Goal: Task Accomplishment & Management: Complete application form

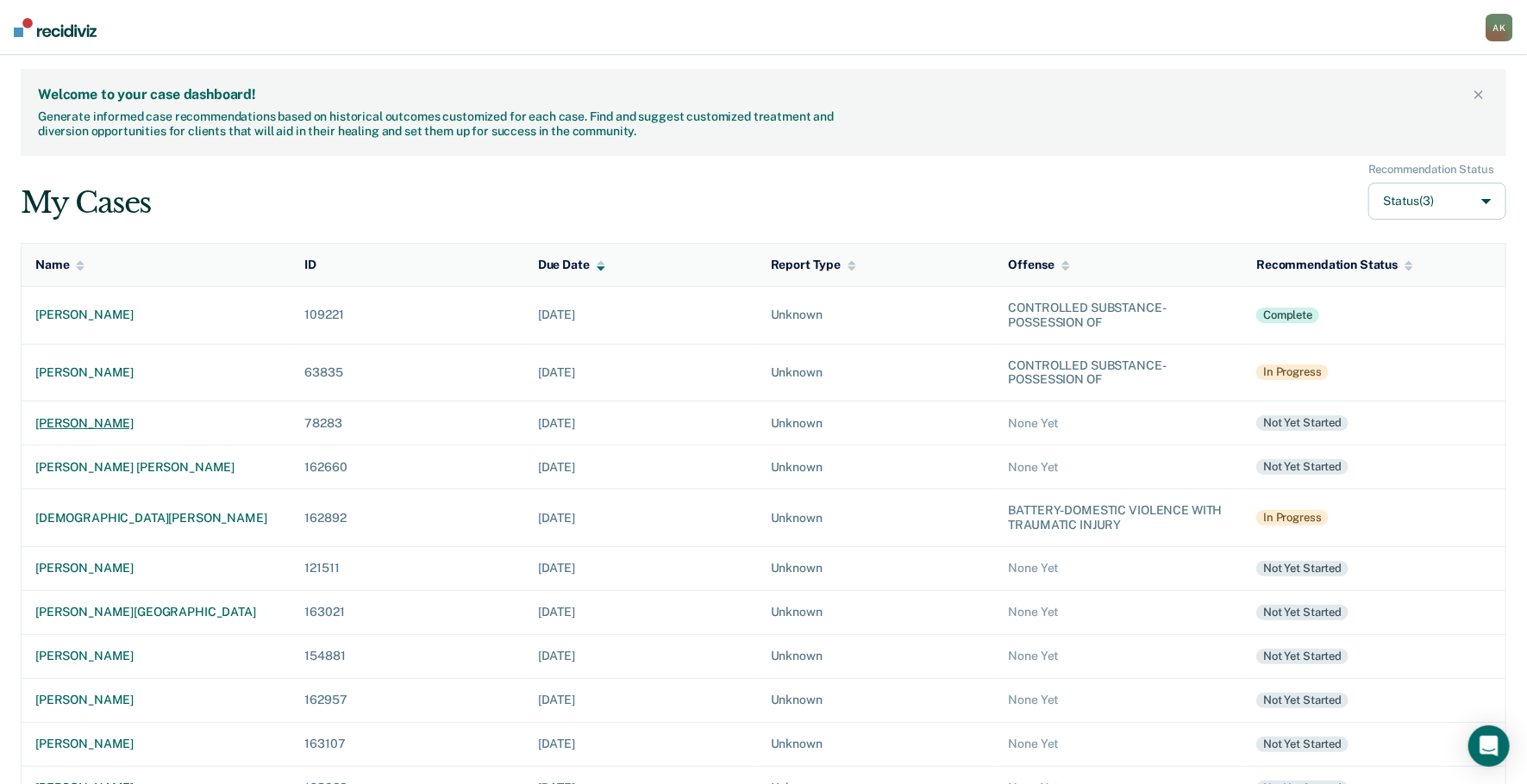
click at [90, 421] on div "[PERSON_NAME]" at bounding box center [156, 424] width 242 height 14
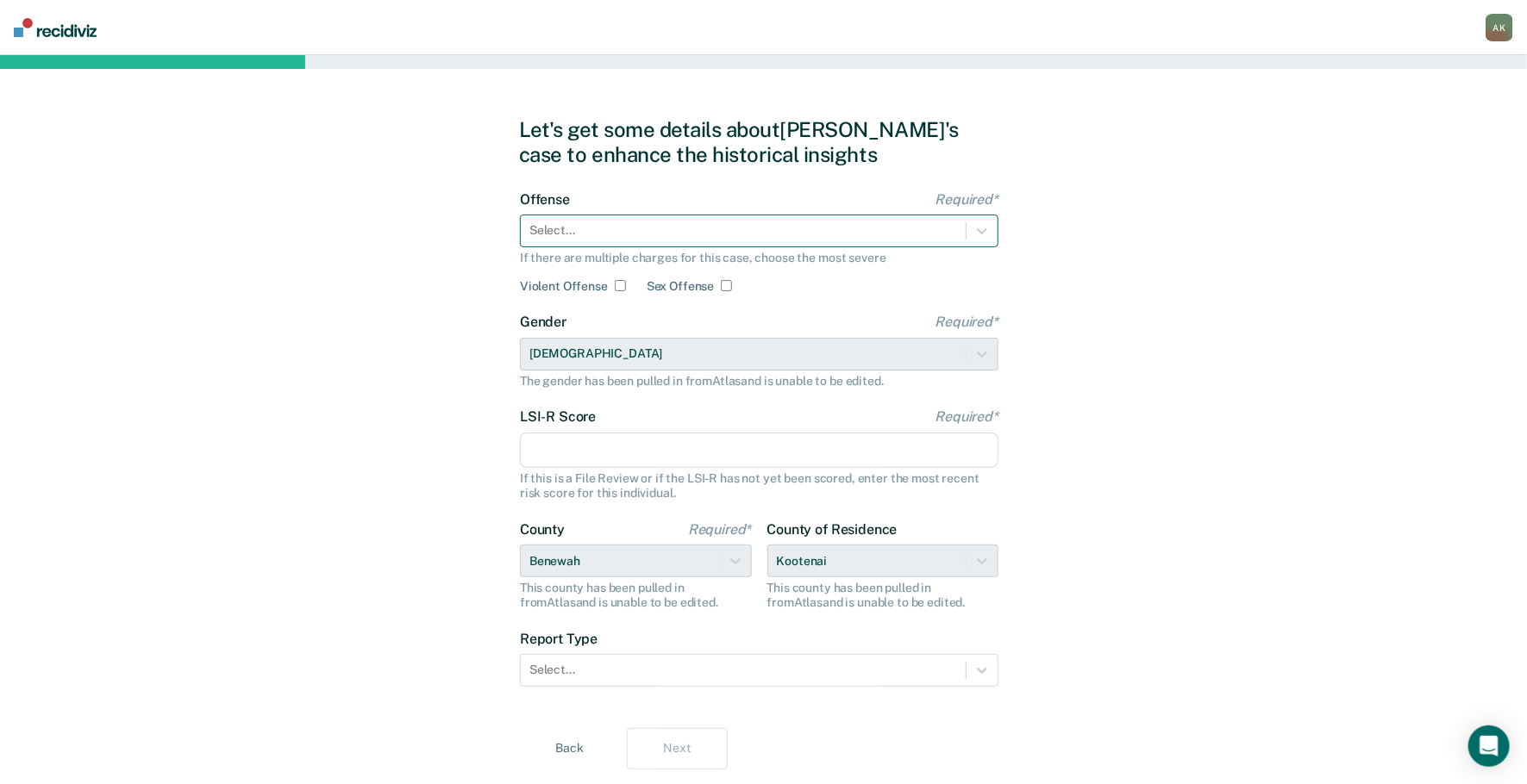
click at [602, 215] on div "Select..." at bounding box center [759, 231] width 478 height 33
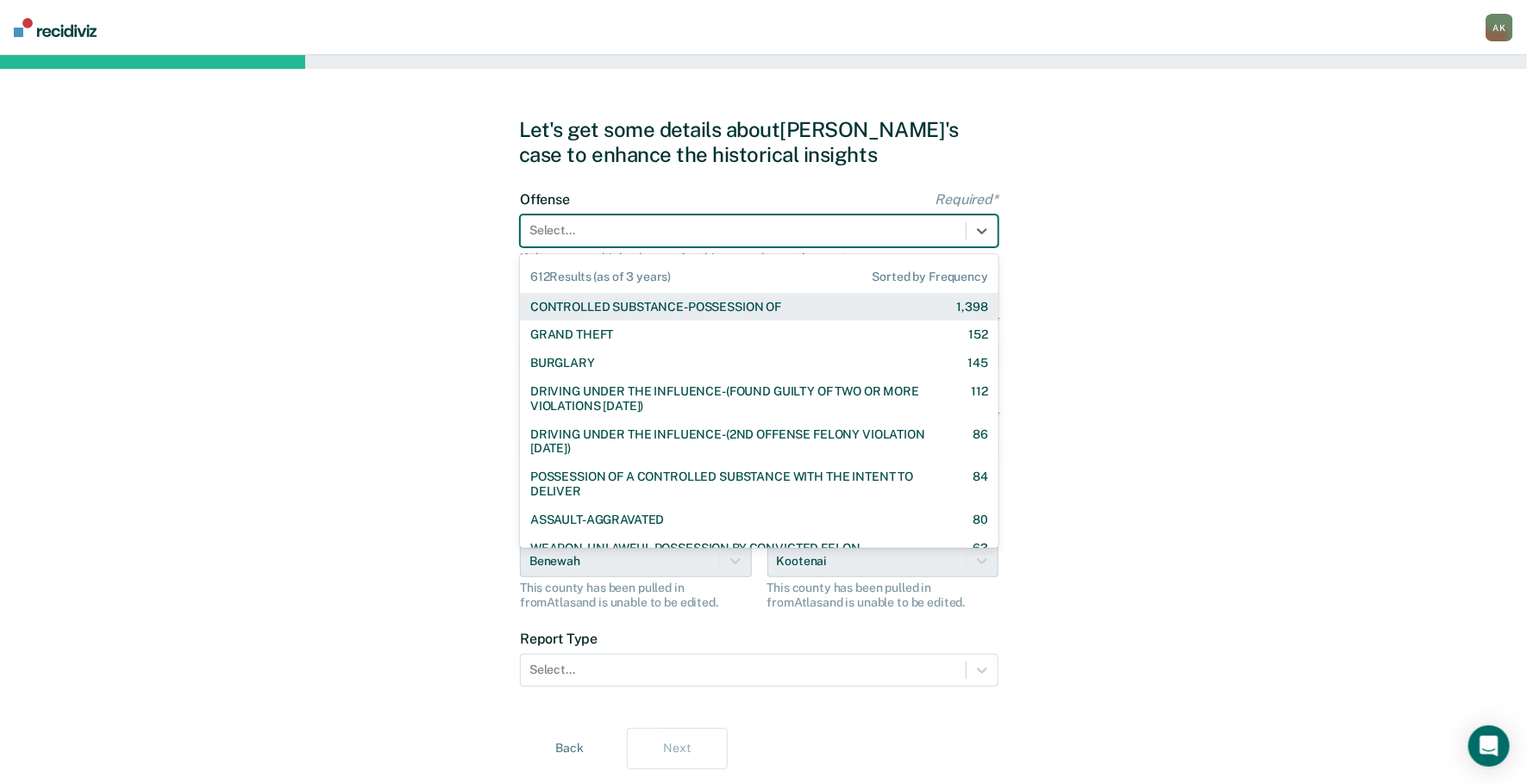
click at [597, 309] on div "CONTROLLED SUBSTANCE-POSSESSION OF" at bounding box center [655, 307] width 251 height 14
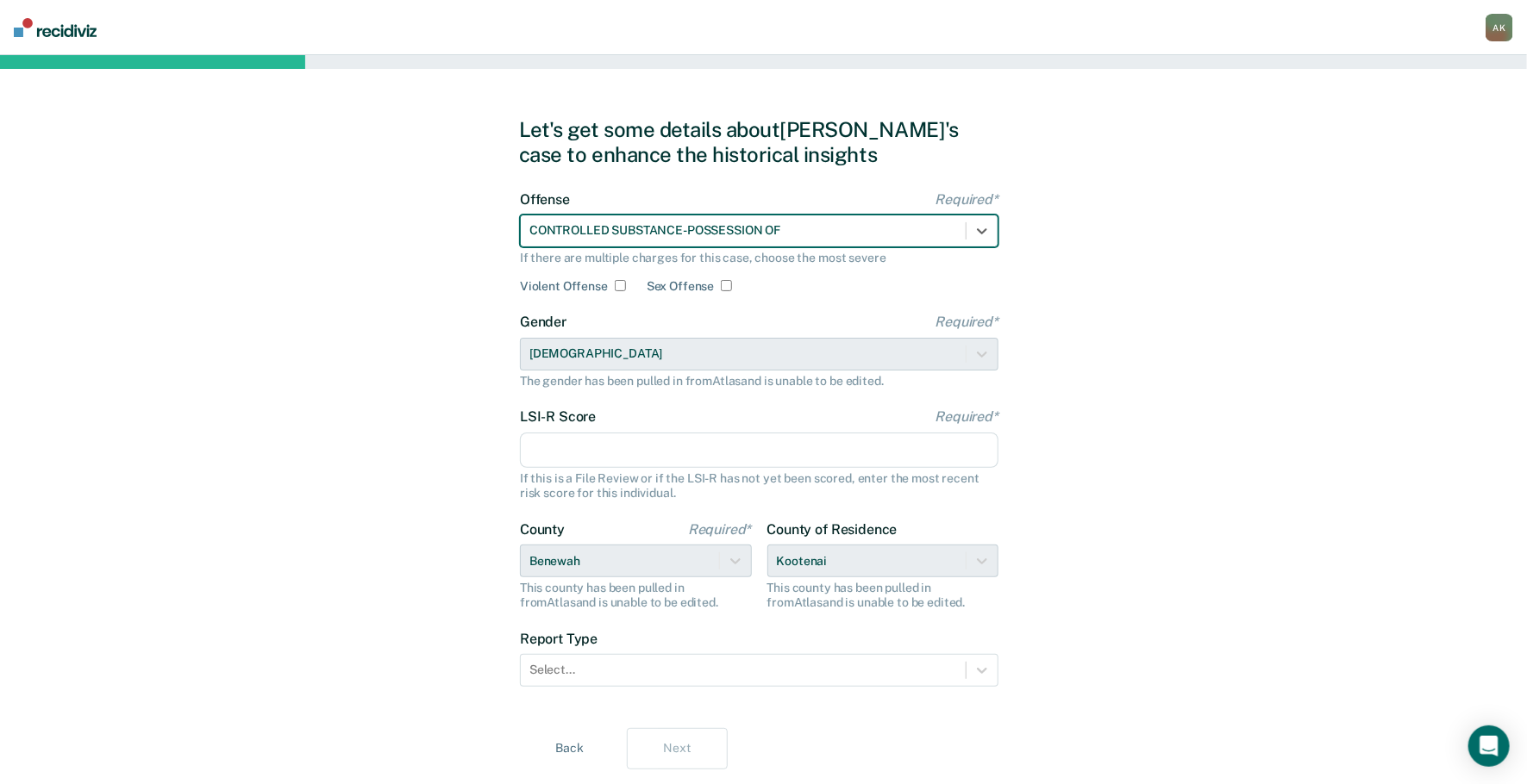
click at [586, 442] on input "LSI-R Score Required*" at bounding box center [759, 450] width 478 height 37
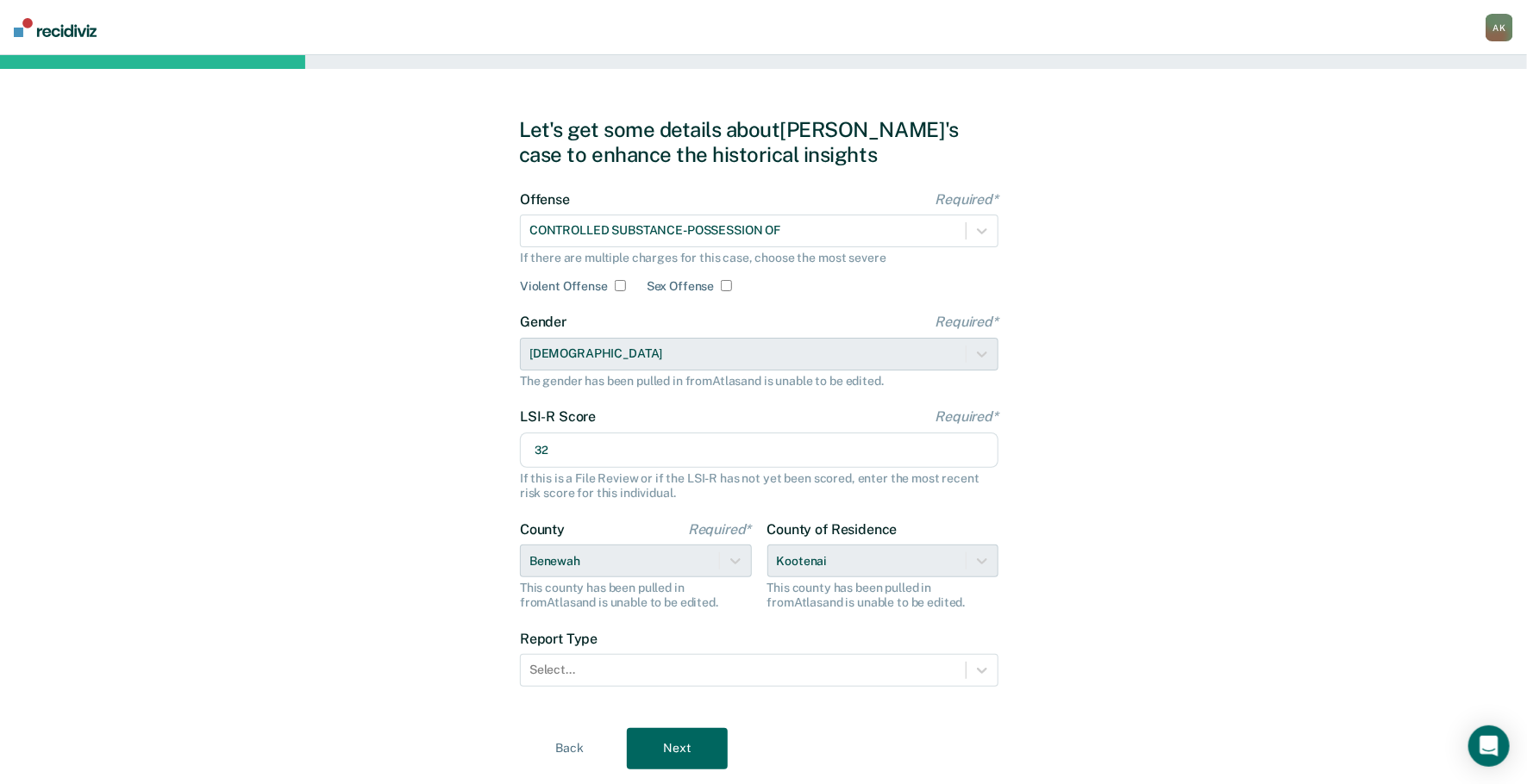
type input "32"
drag, startPoint x: 460, startPoint y: 632, endPoint x: 485, endPoint y: 607, distance: 35.4
click at [460, 631] on div "Let's get some details about [PERSON_NAME]'s case to enhance the historical ins…" at bounding box center [763, 443] width 1527 height 776
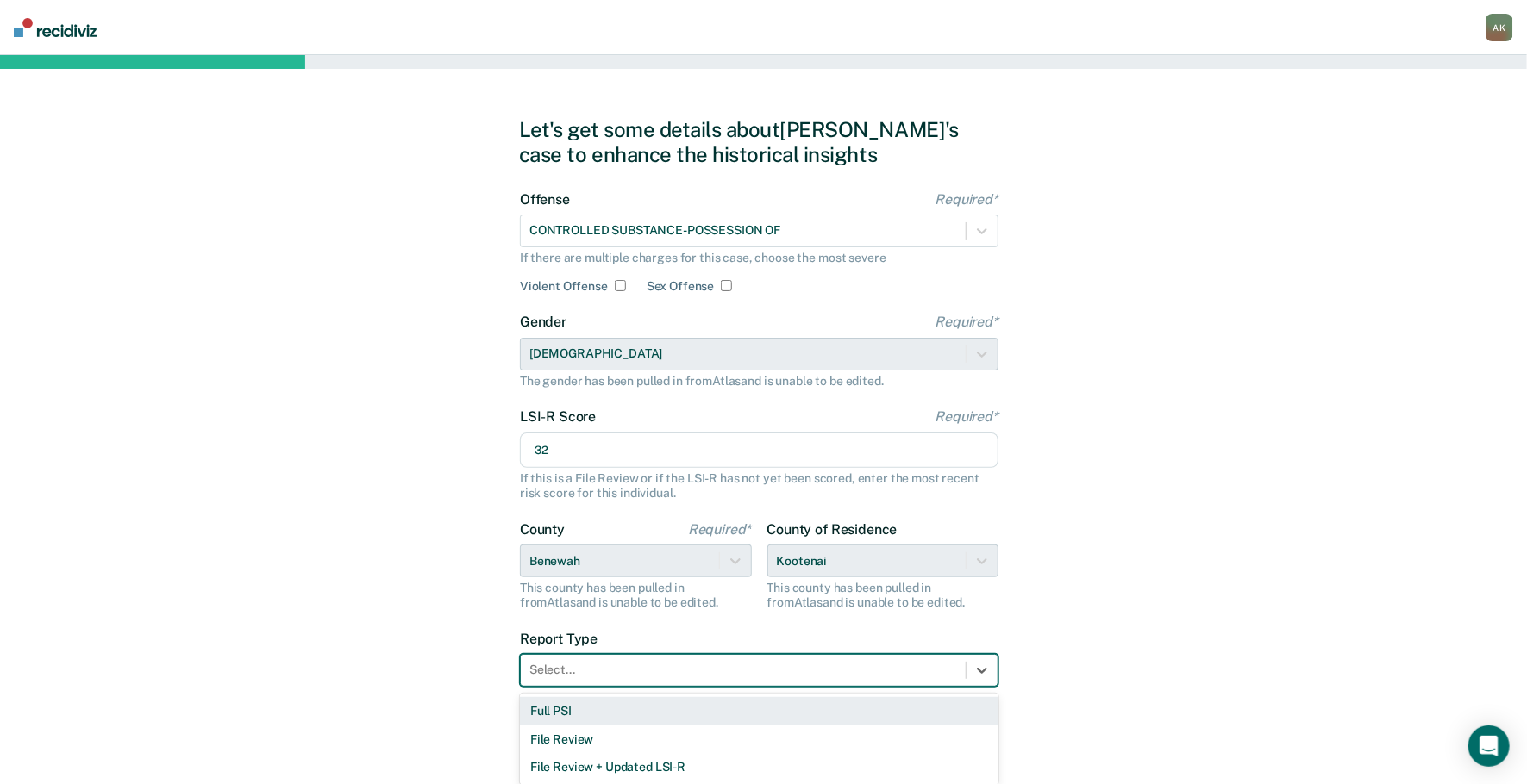
scroll to position [9, 0]
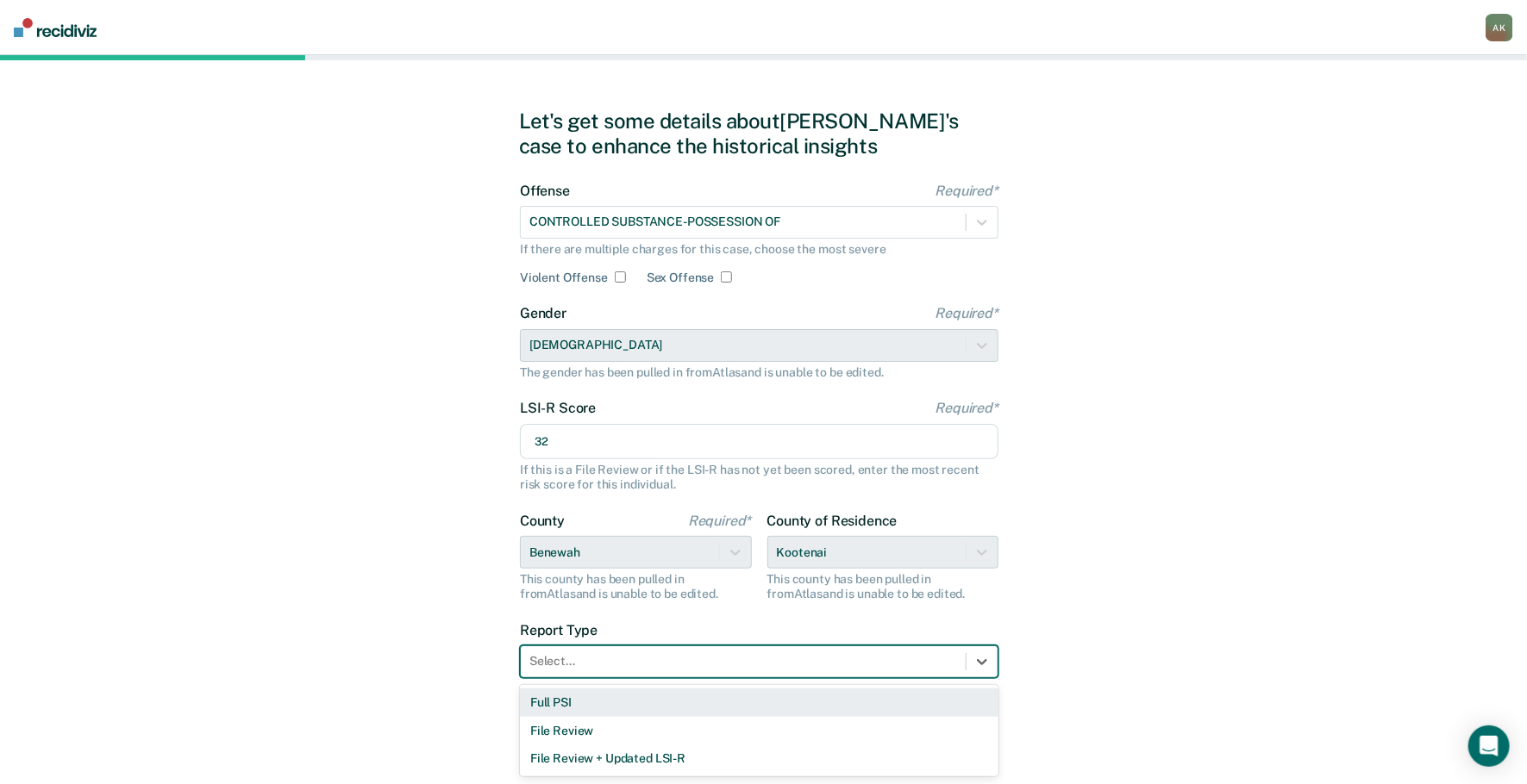
click at [755, 678] on form "Offense Required* CONTROLLED SUBSTANCE-POSSESSION OF If there are multiple char…" at bounding box center [759, 441] width 478 height 516
click at [611, 709] on div "Full PSI" at bounding box center [759, 703] width 478 height 29
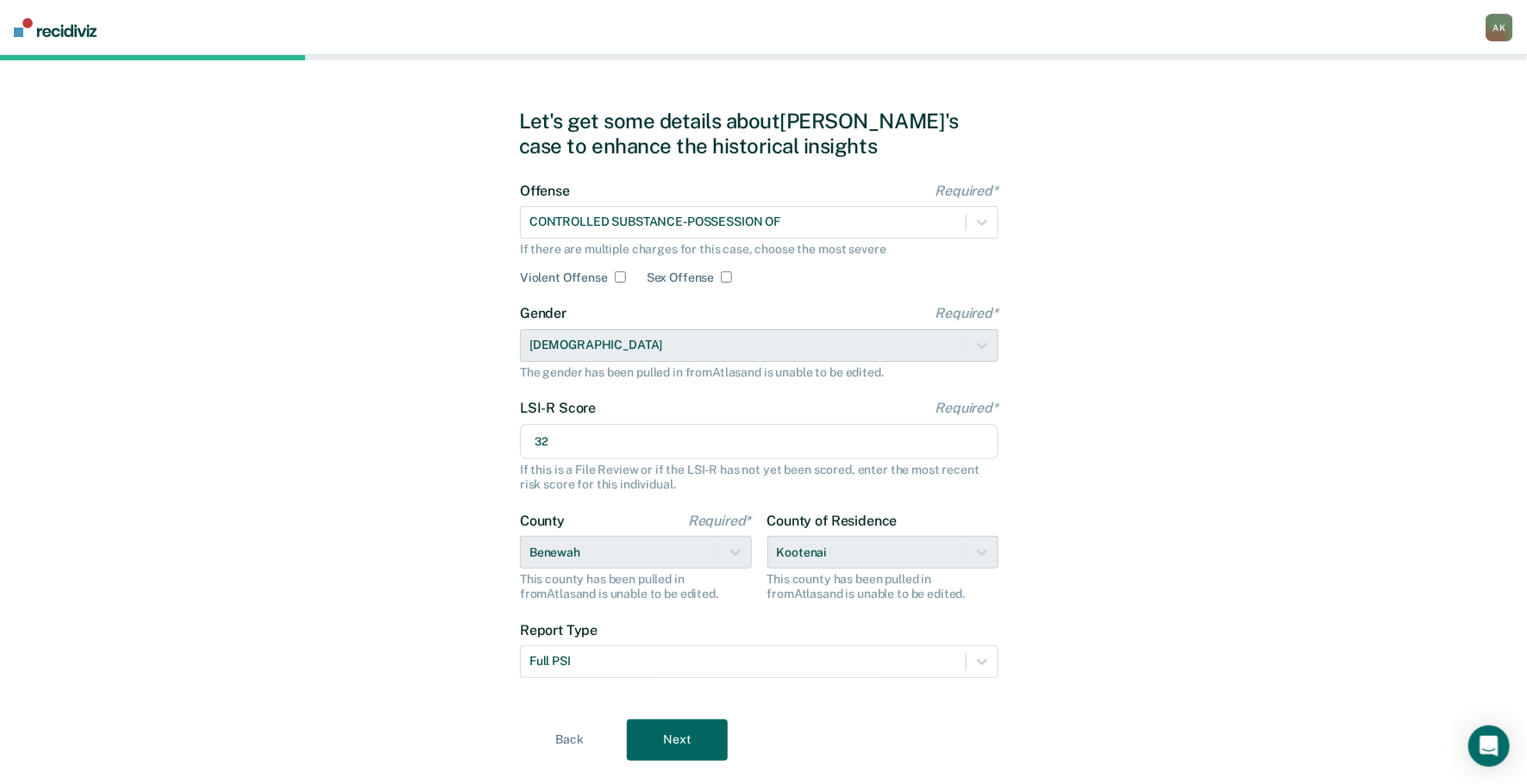
click at [676, 734] on button "Next" at bounding box center [676, 740] width 101 height 41
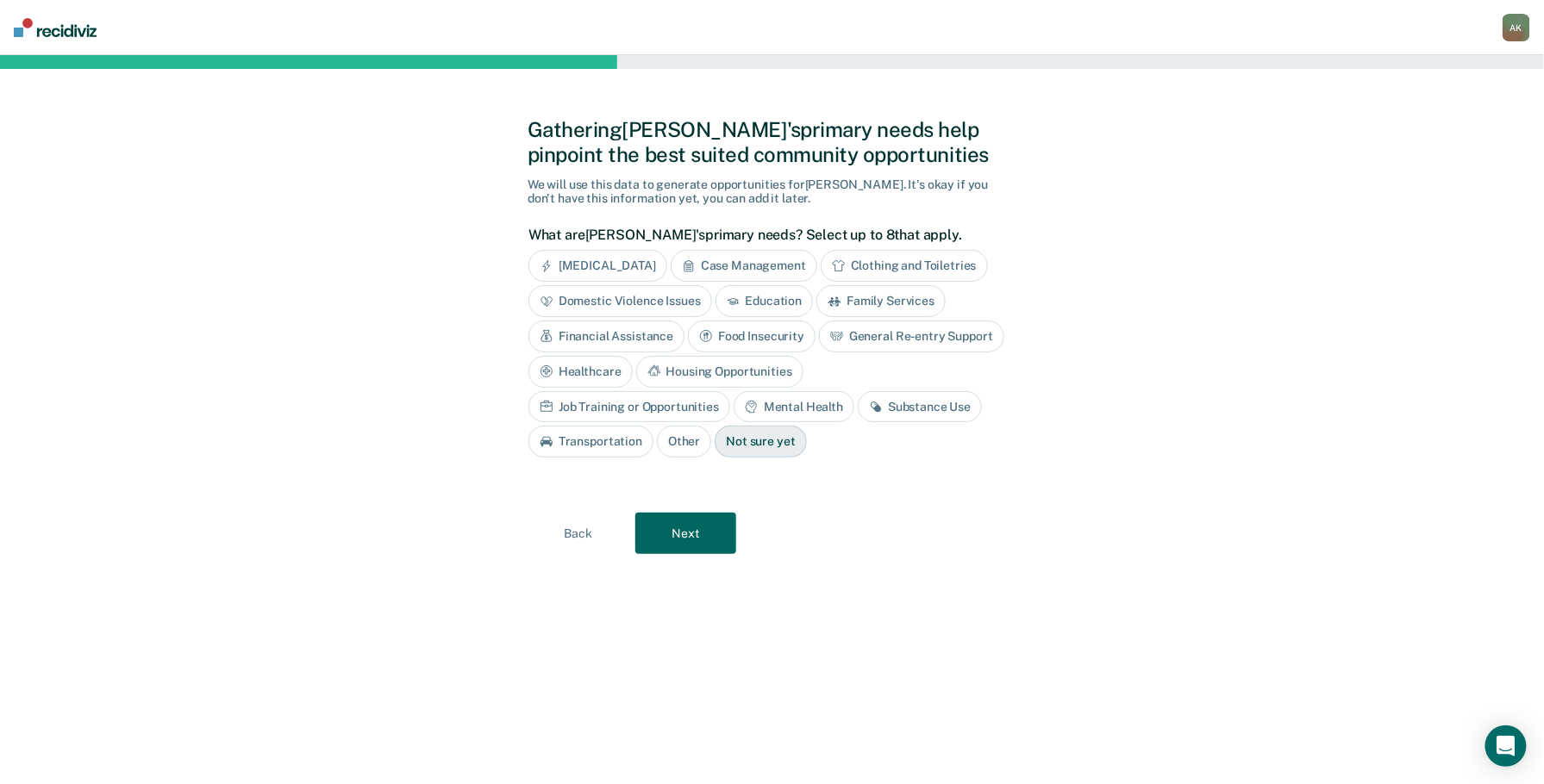
click at [751, 261] on div "Case Management" at bounding box center [744, 266] width 146 height 32
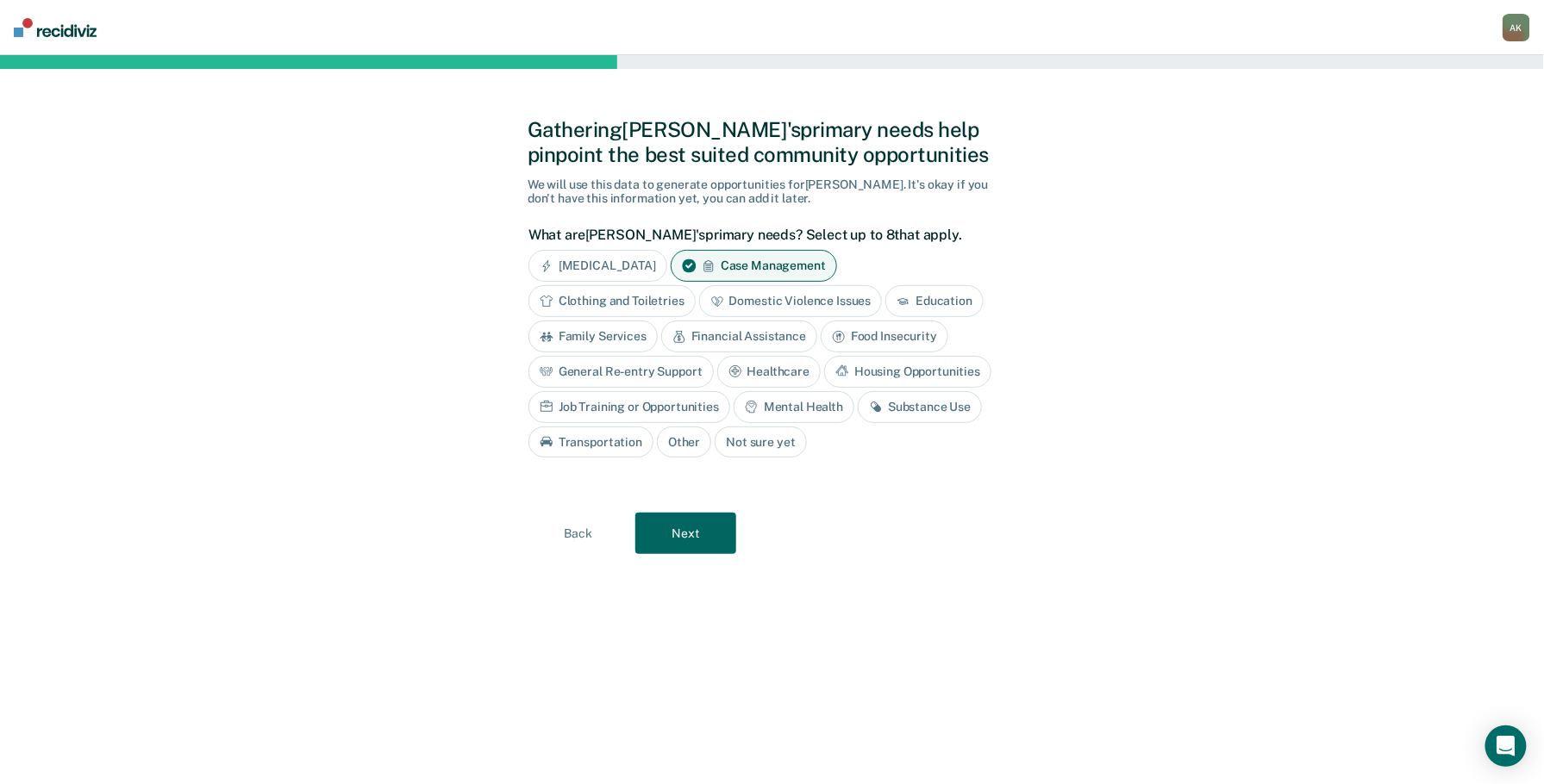
click at [818, 406] on div "Mental Health" at bounding box center [793, 408] width 120 height 32
click at [909, 406] on div "Substance Use" at bounding box center [939, 408] width 124 height 32
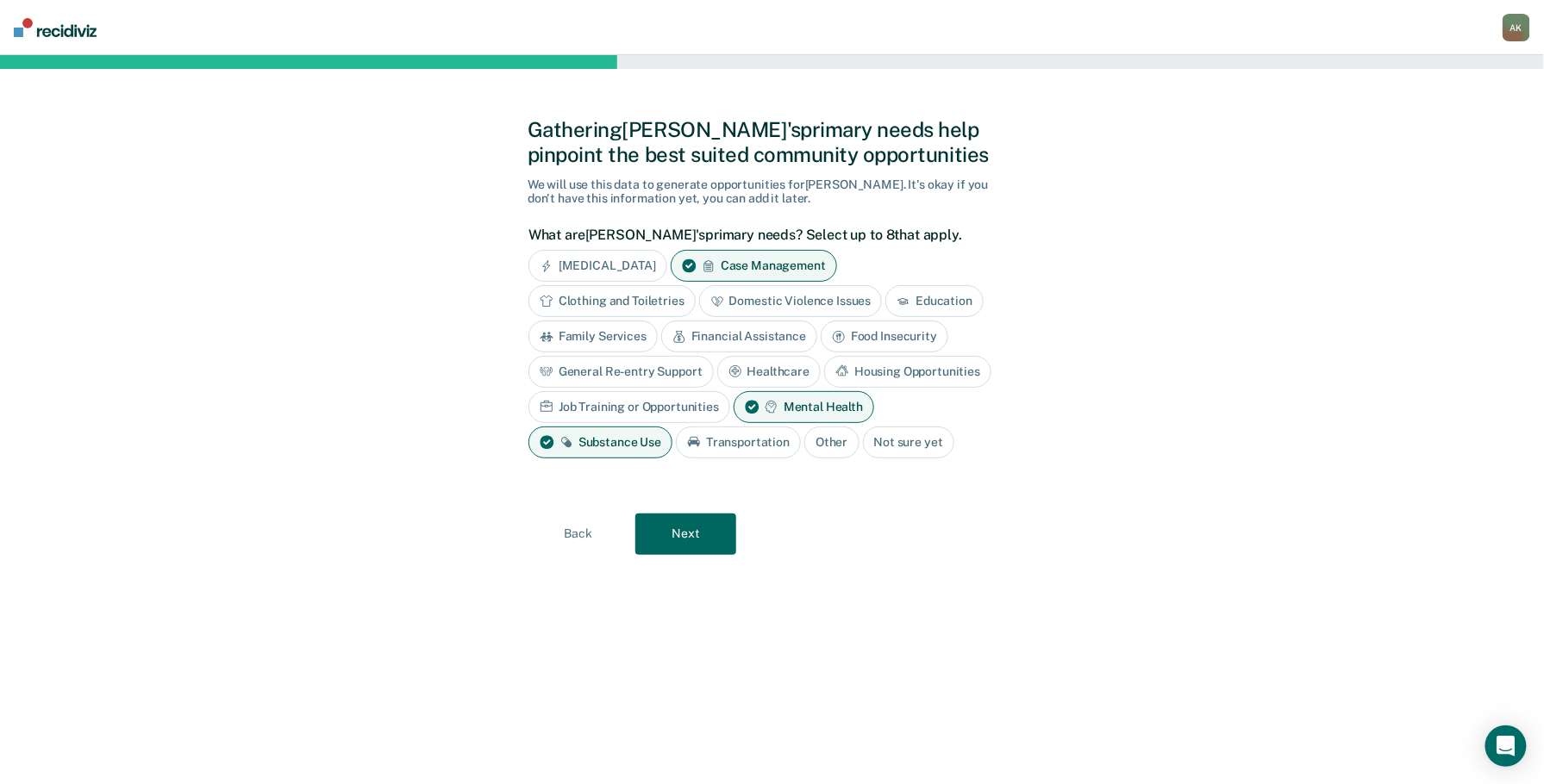
click at [646, 367] on div "General Re-entry Support" at bounding box center [621, 372] width 186 height 32
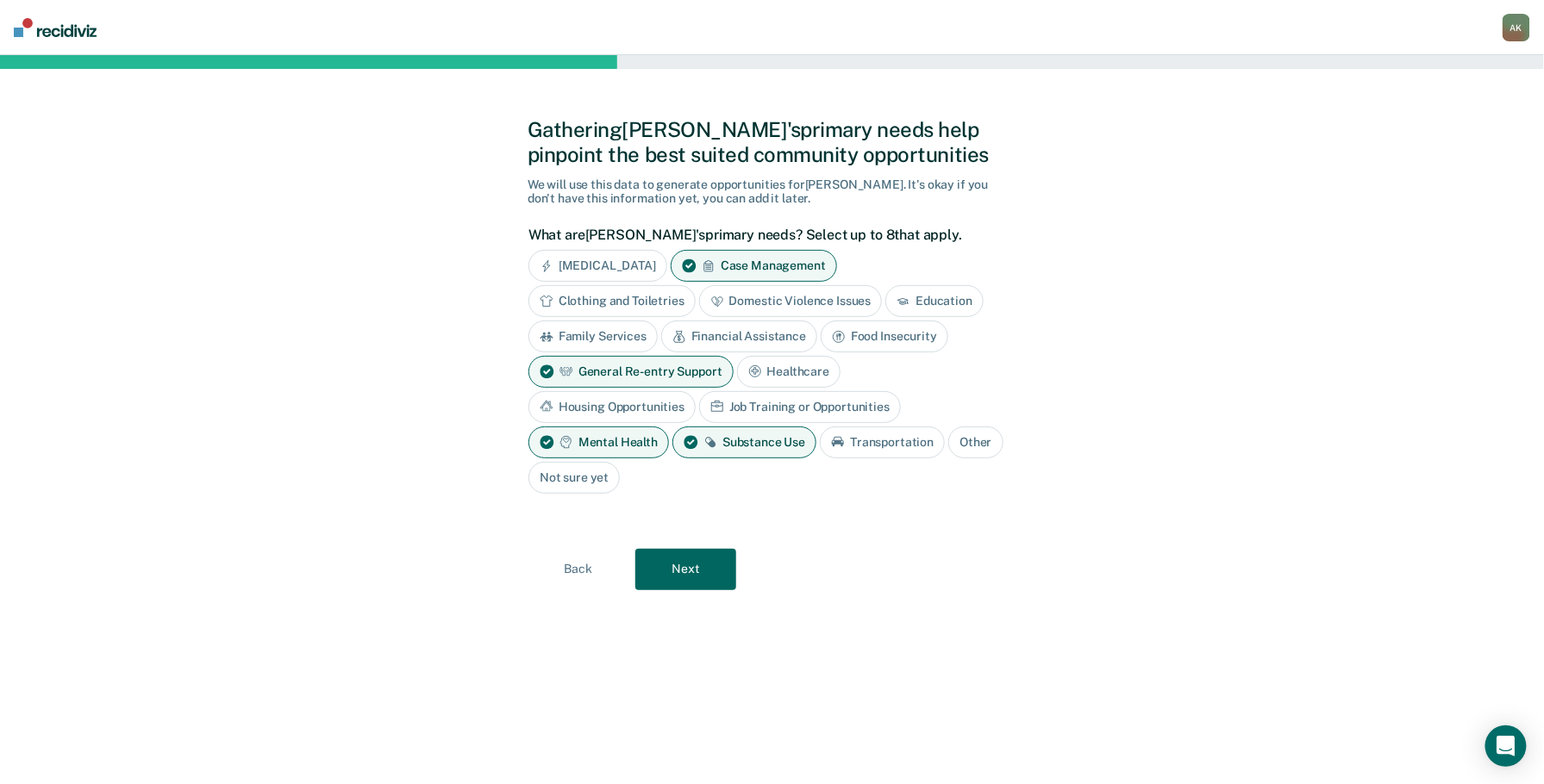
click at [683, 567] on button "Next" at bounding box center [685, 569] width 101 height 41
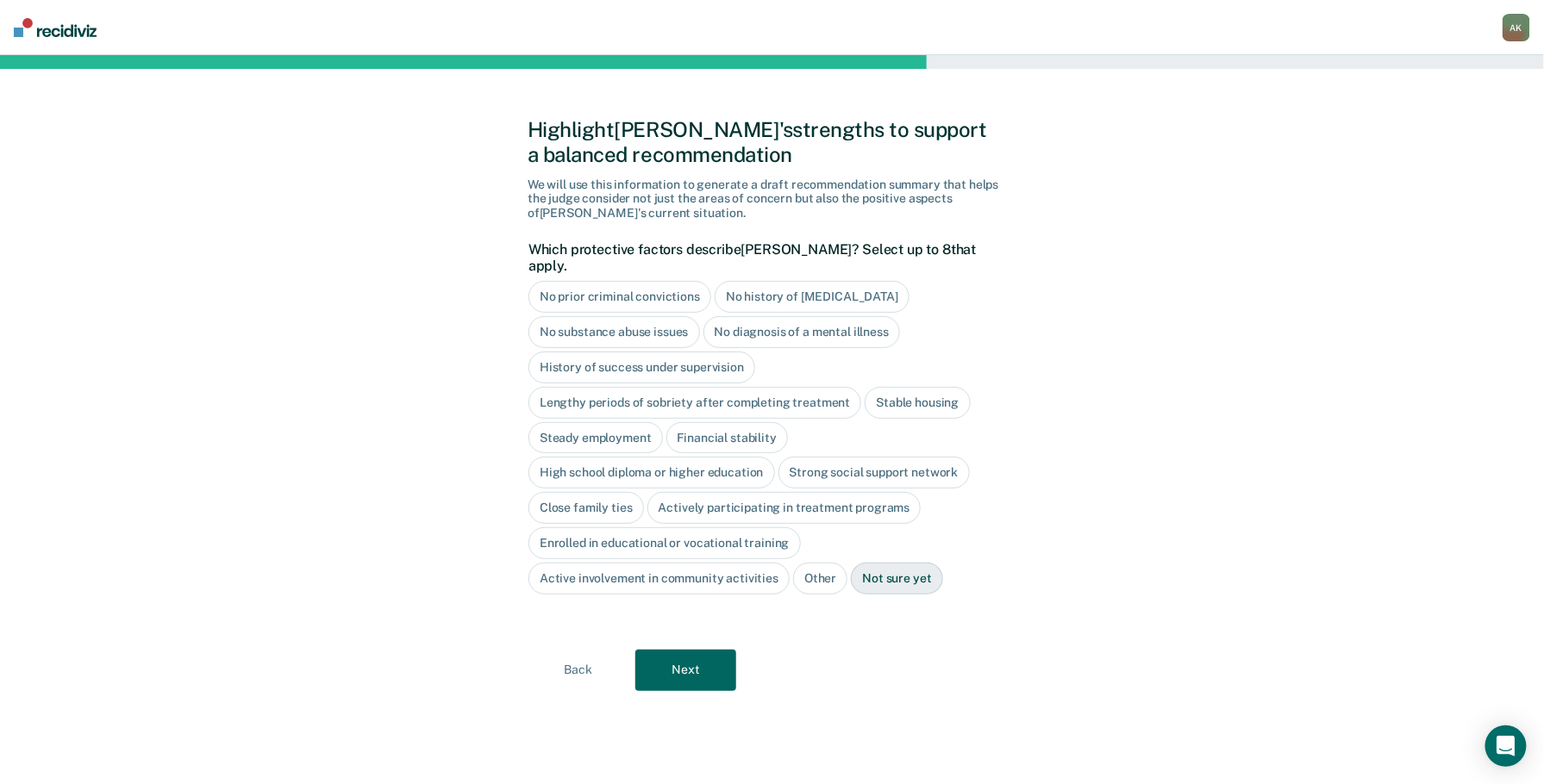
click at [660, 649] on button "Next" at bounding box center [685, 670] width 101 height 41
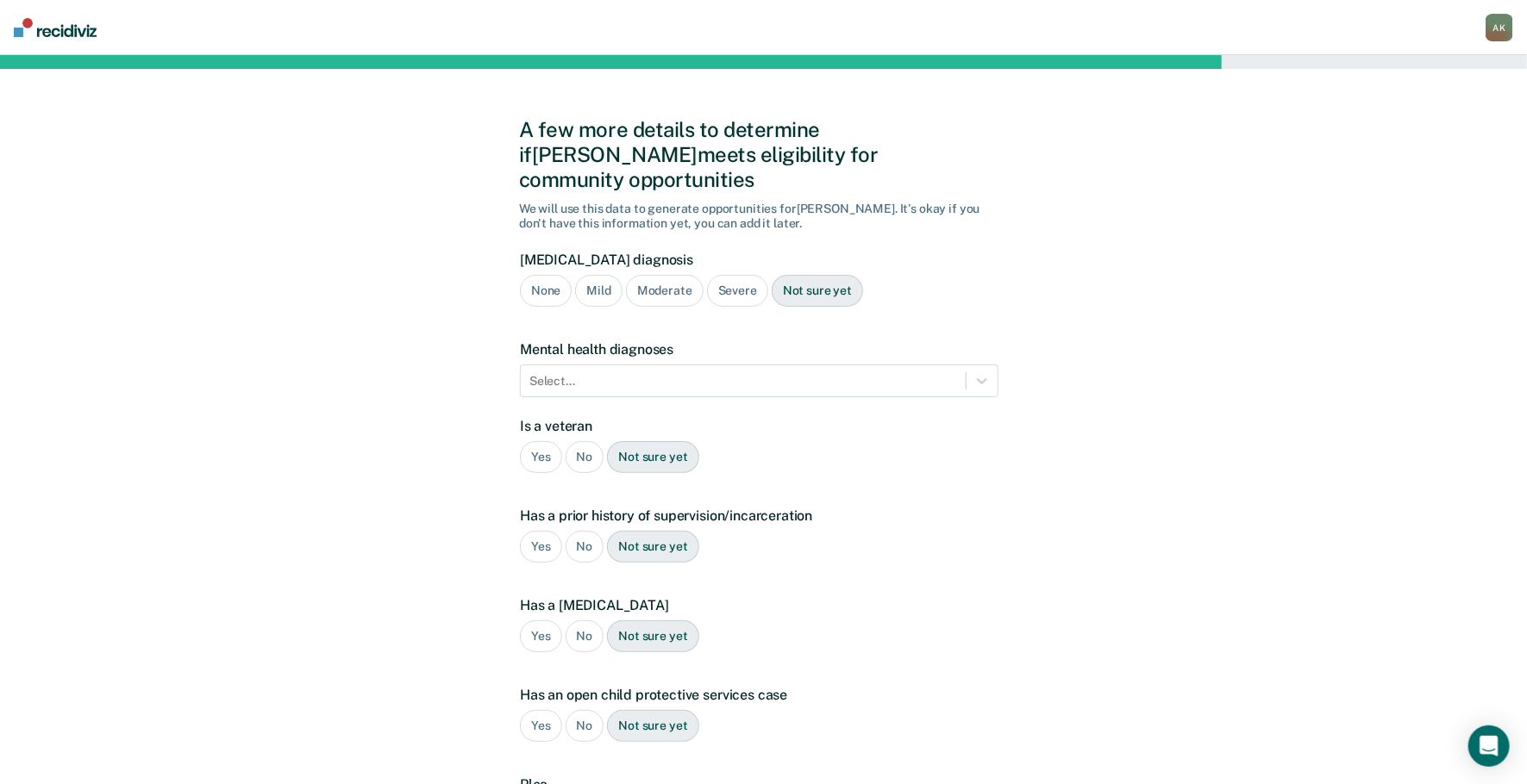
click at [595, 275] on div "Mild" at bounding box center [598, 291] width 46 height 32
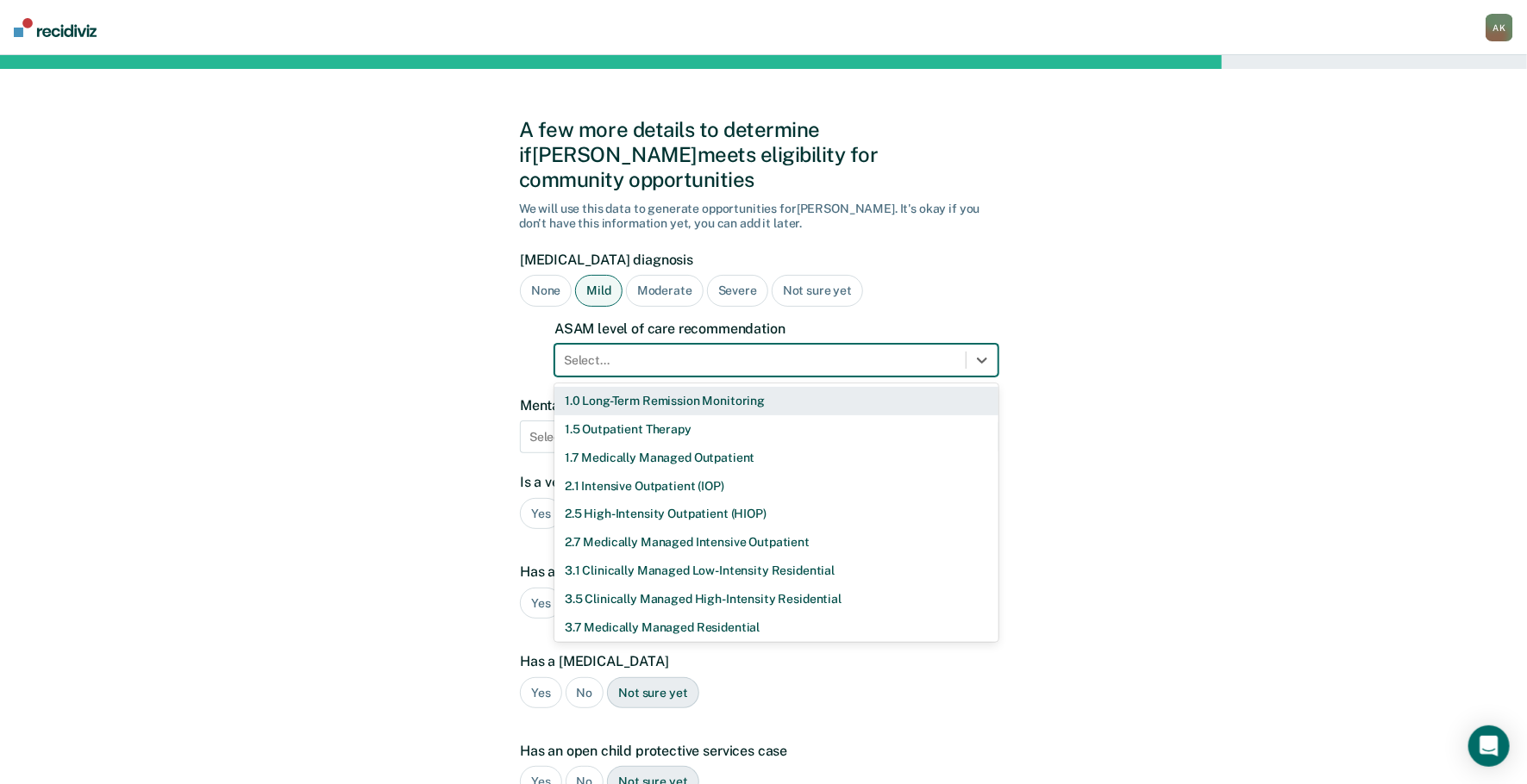
click at [598, 351] on div at bounding box center [760, 360] width 393 height 18
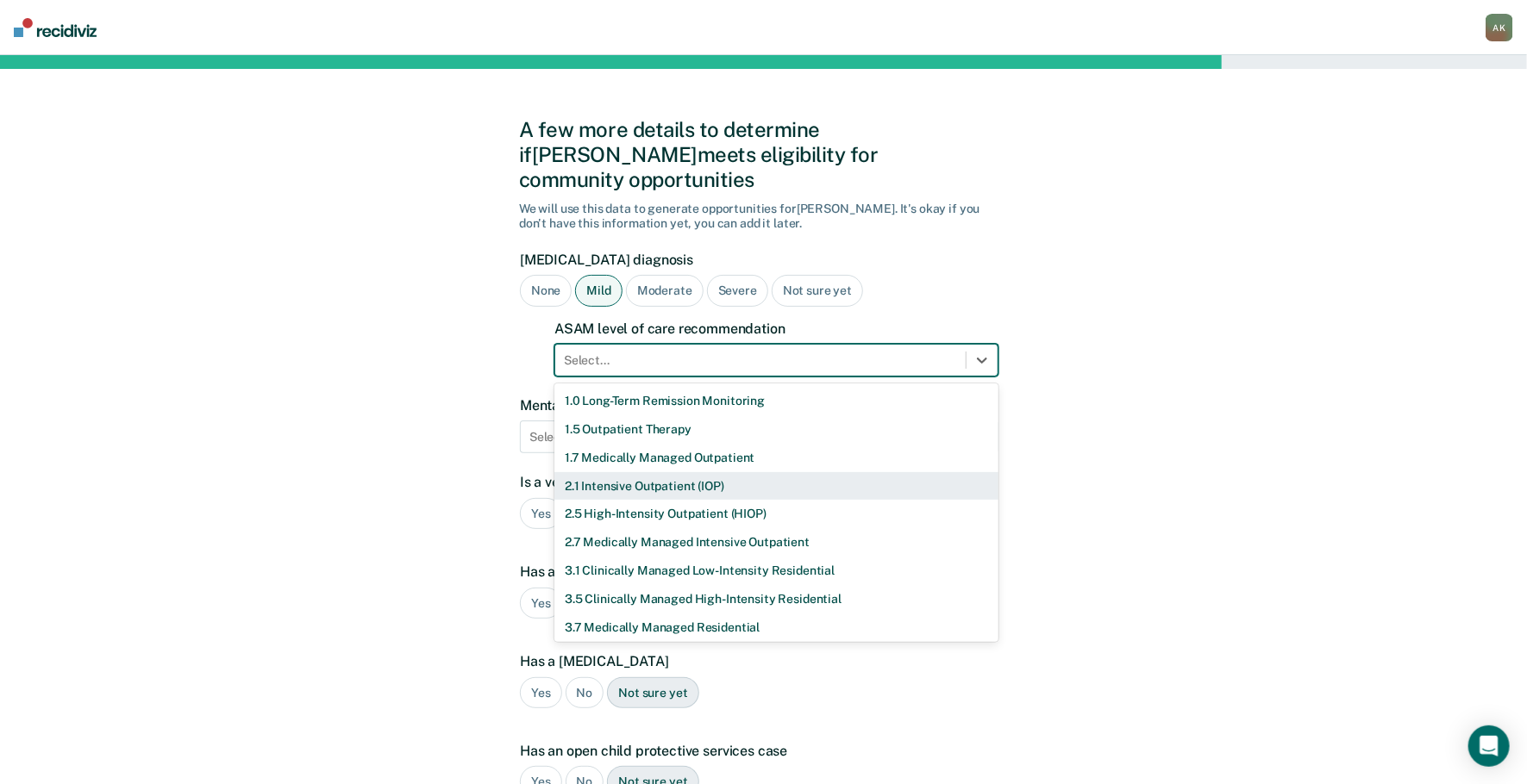
click at [603, 472] on div "2.1 Intensive Outpatient (IOP)" at bounding box center [776, 486] width 444 height 29
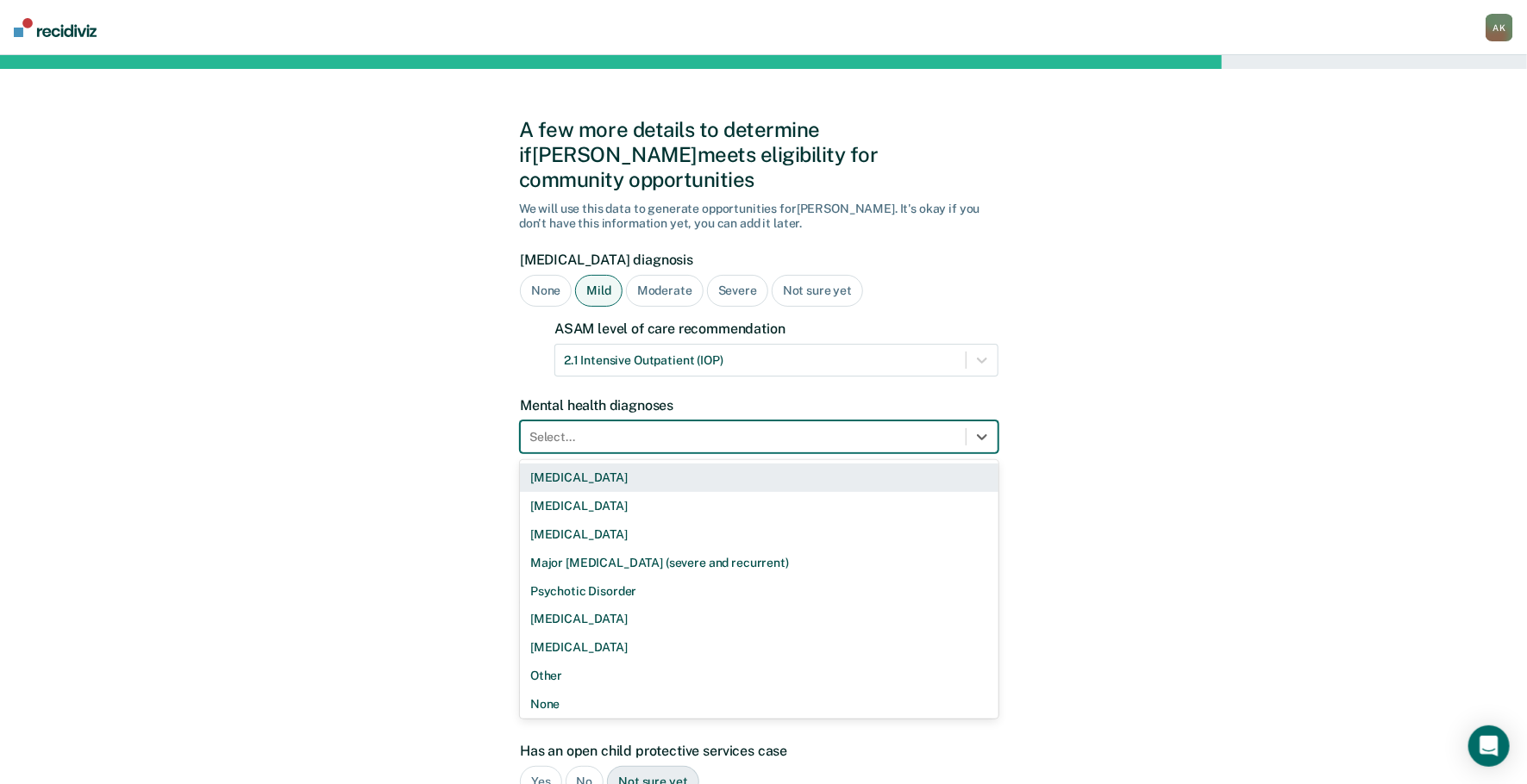
click at [618, 428] on div at bounding box center [743, 437] width 427 height 18
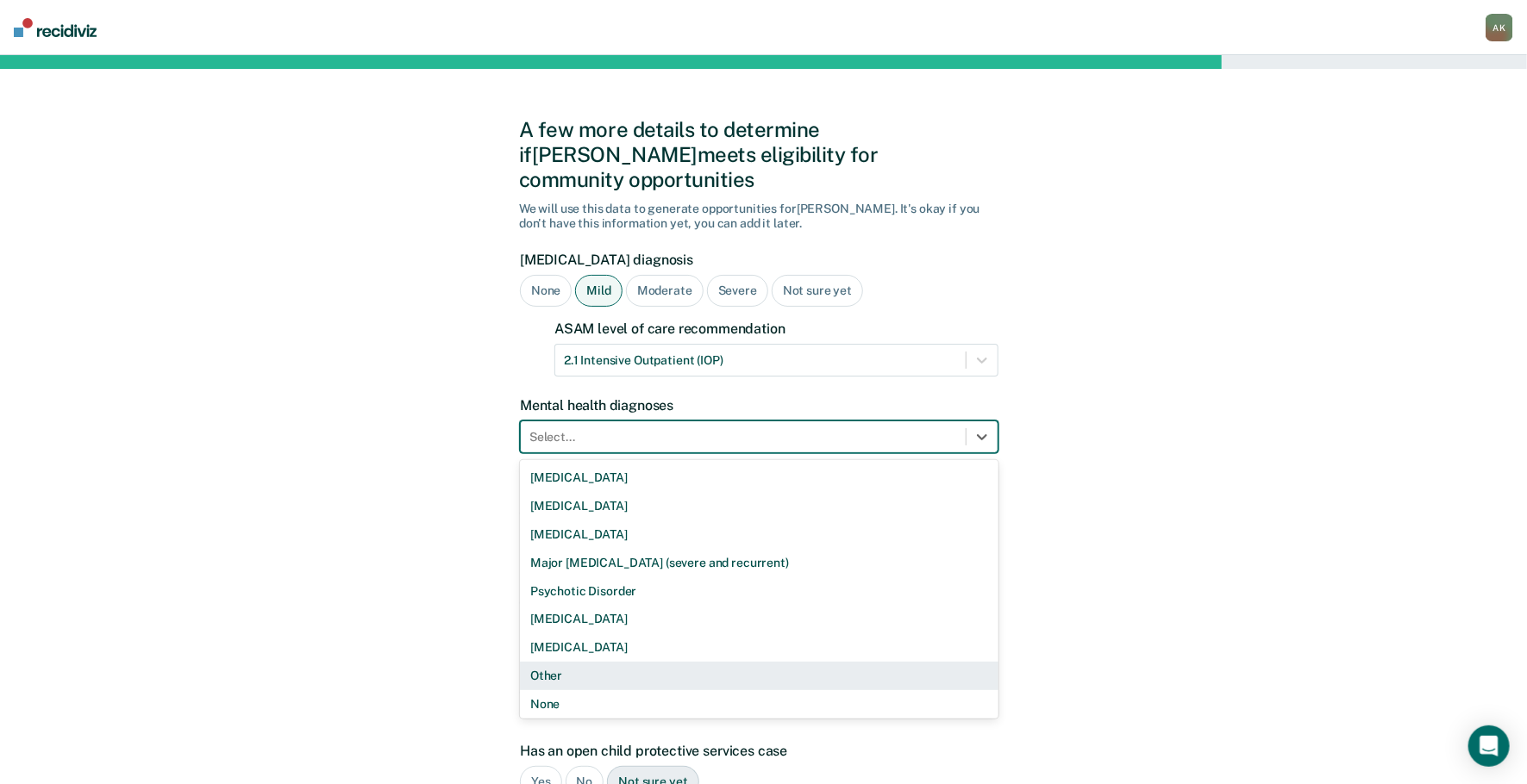
click at [570, 662] on div "Other" at bounding box center [759, 676] width 478 height 29
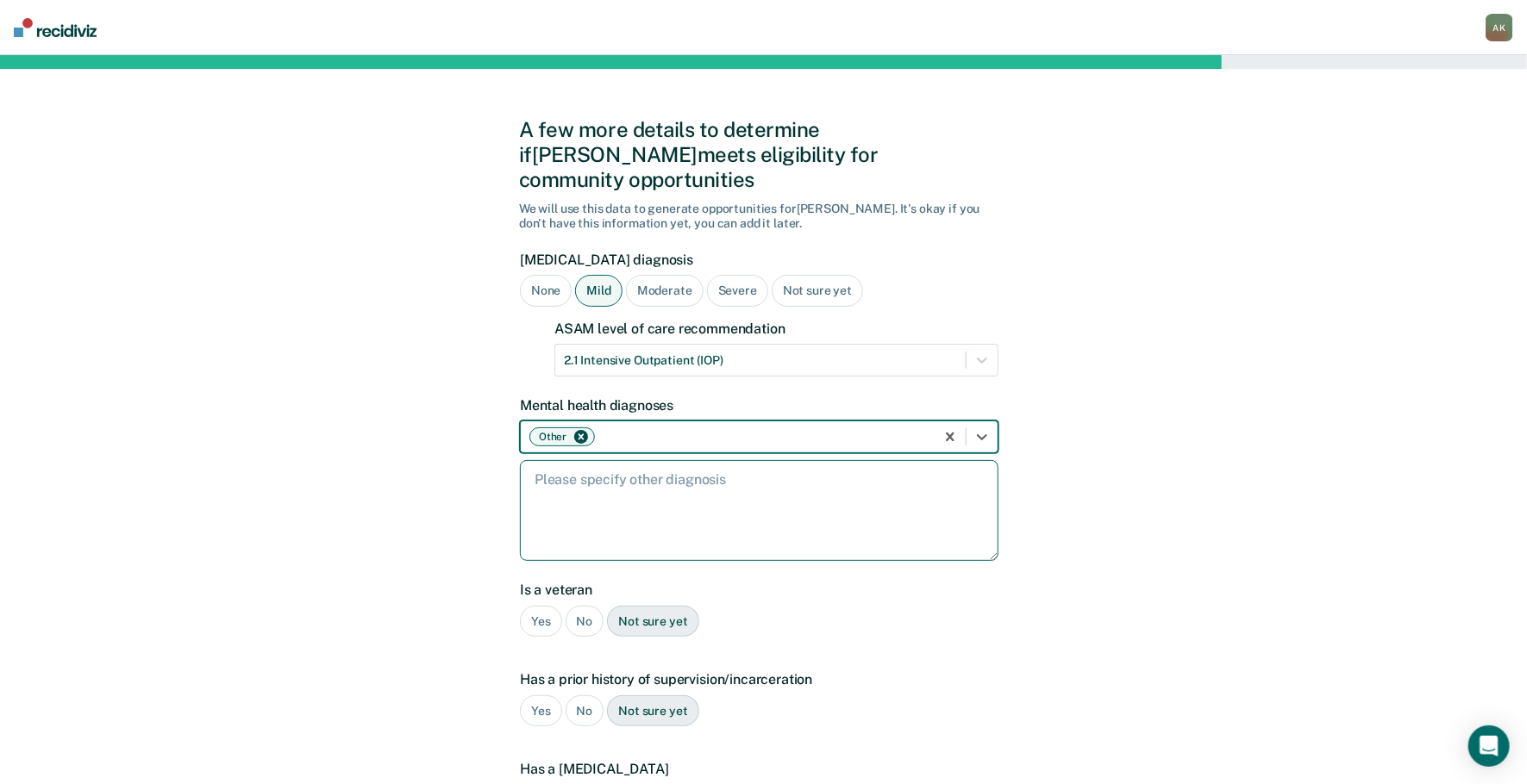
click at [589, 468] on textarea at bounding box center [759, 510] width 478 height 101
click at [548, 461] on textarea at bounding box center [759, 510] width 478 height 101
paste textarea "F43.81 Prolonged Grief Disorder;"
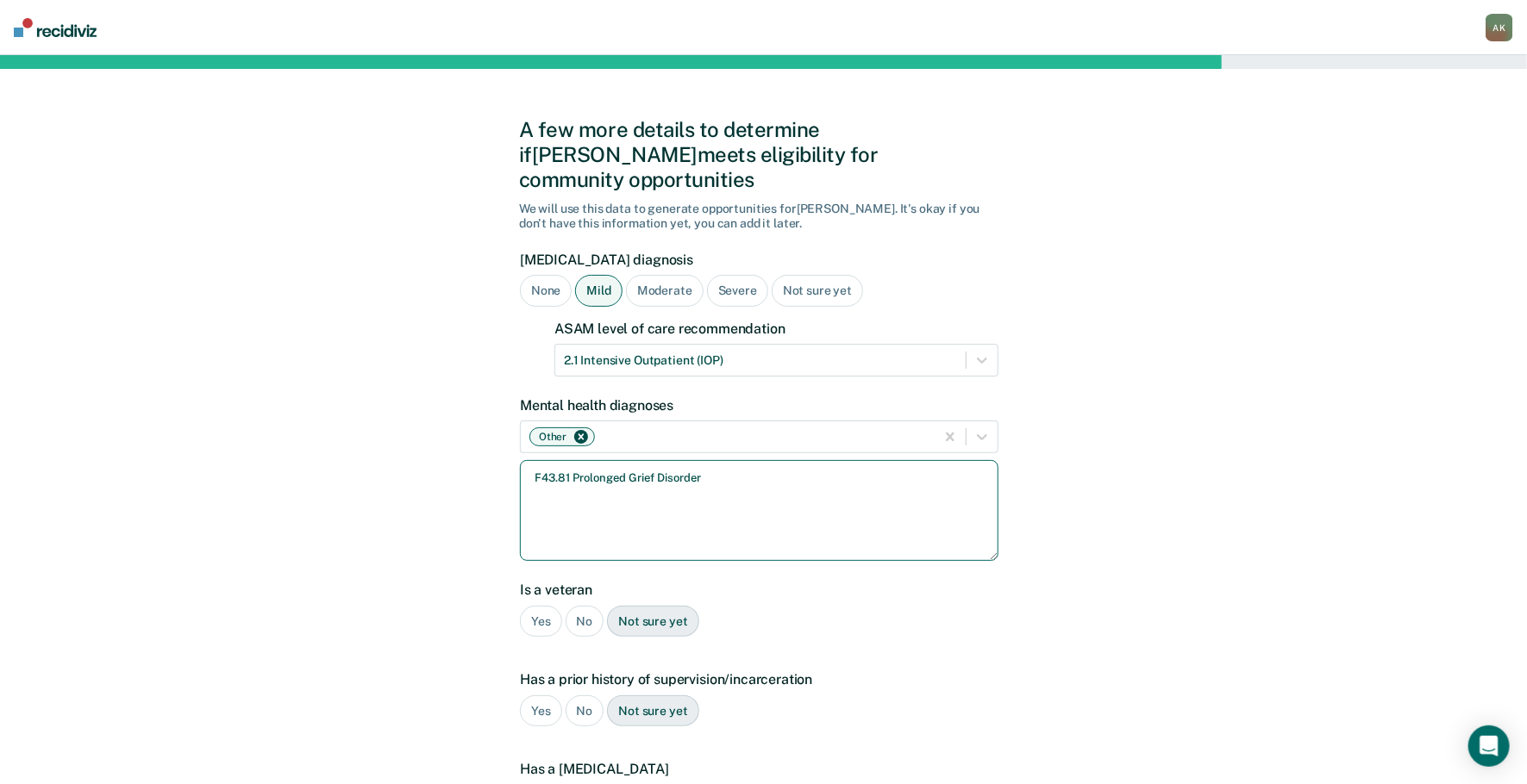
type textarea "F43.81 Prolonged Grief Disorder"
click at [576, 606] on div "No" at bounding box center [585, 622] width 38 height 32
click at [545, 696] on div "Yes" at bounding box center [540, 712] width 42 height 32
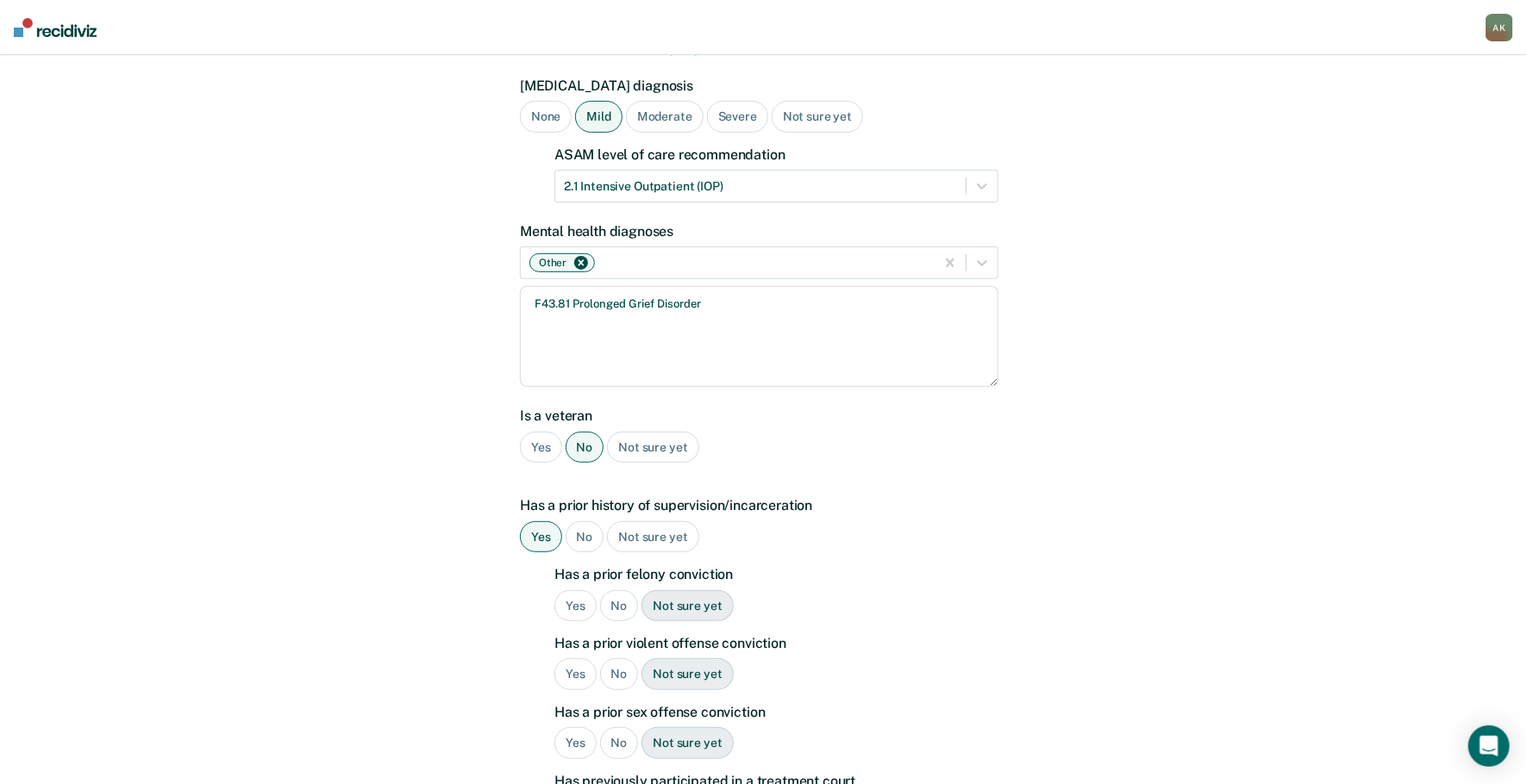
scroll to position [229, 0]
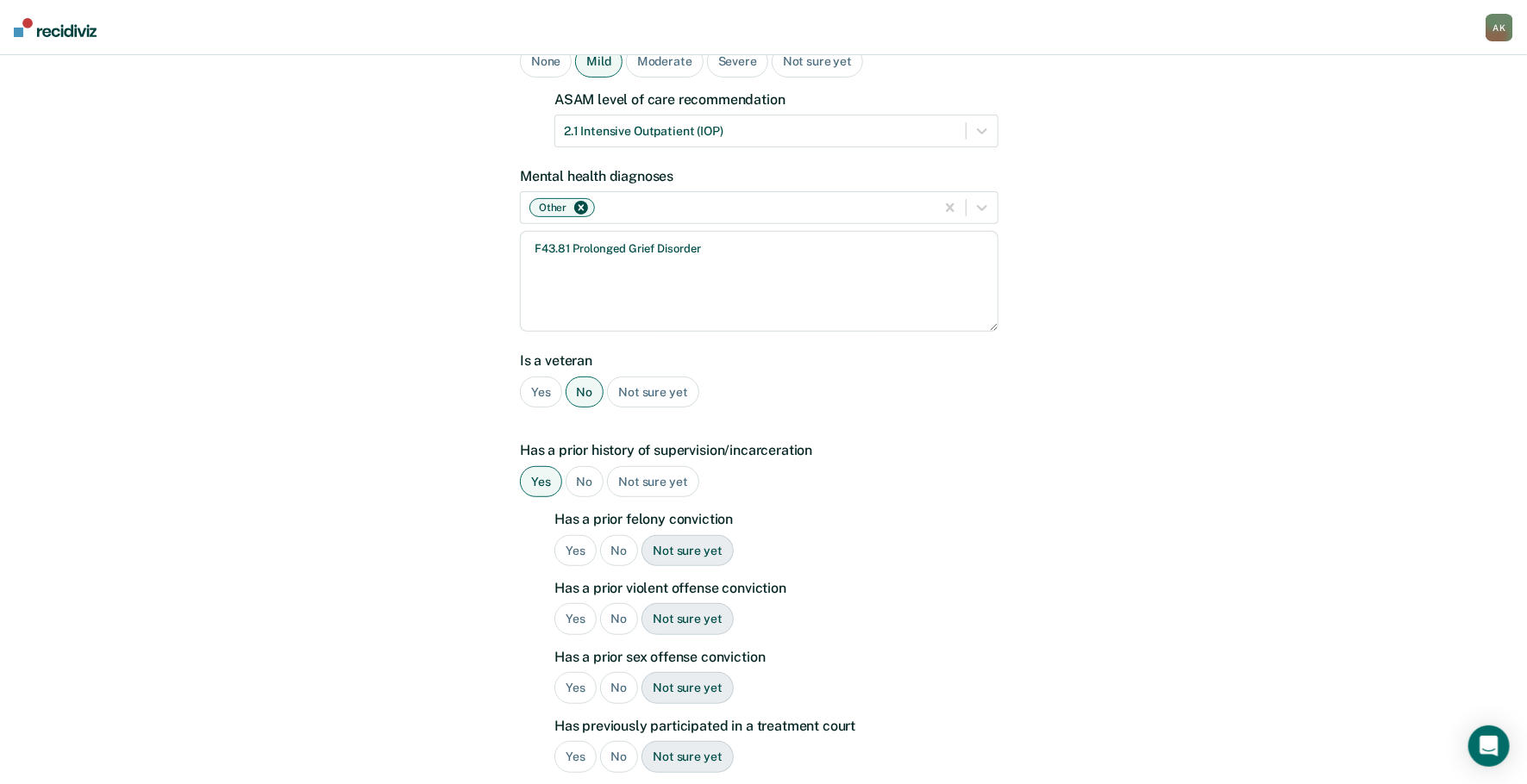
click at [586, 535] on div "Yes" at bounding box center [575, 551] width 42 height 32
click at [626, 603] on div "No" at bounding box center [618, 619] width 38 height 32
click at [620, 672] on div "No" at bounding box center [618, 688] width 38 height 32
click at [618, 741] on div "No" at bounding box center [618, 757] width 38 height 32
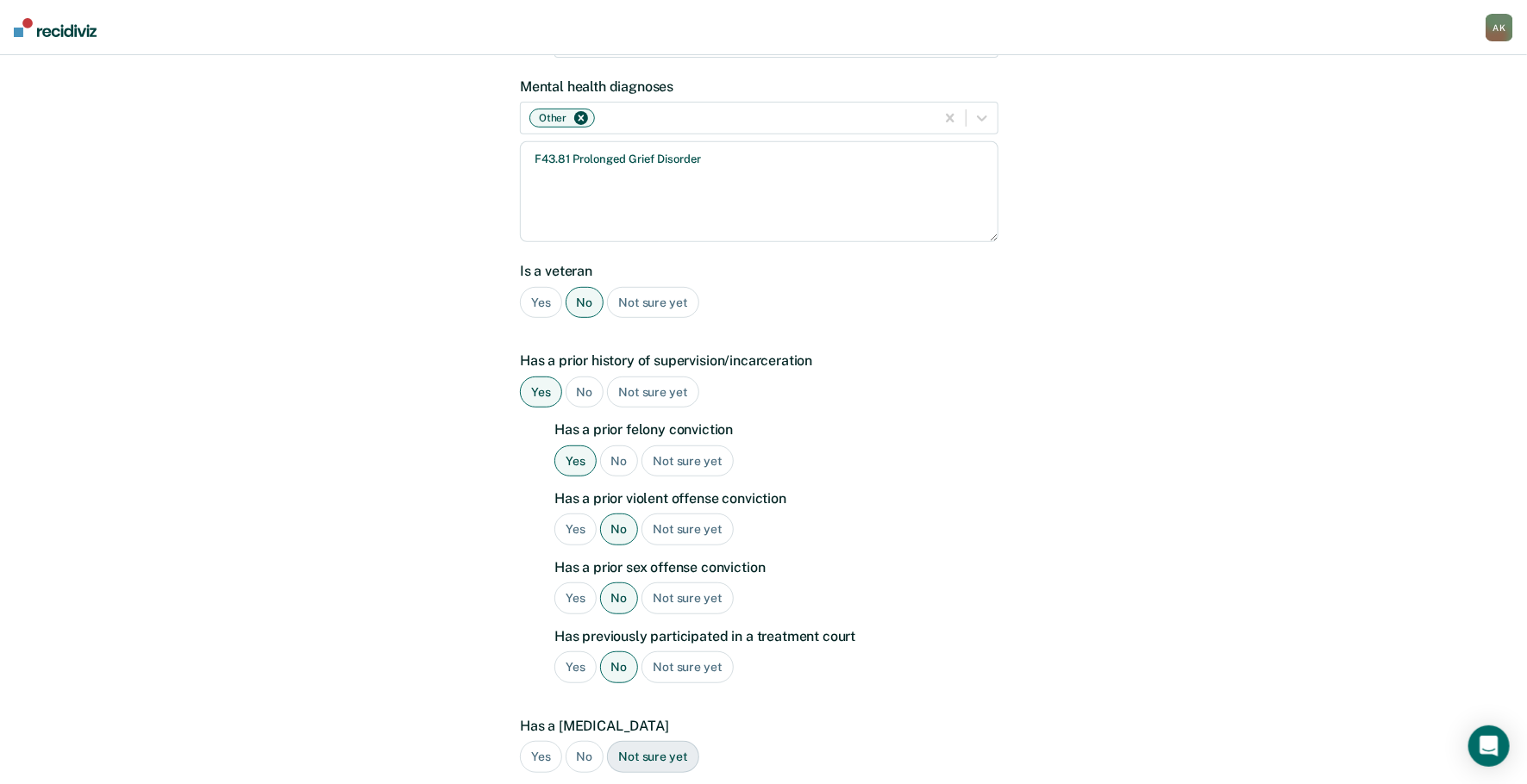
scroll to position [459, 0]
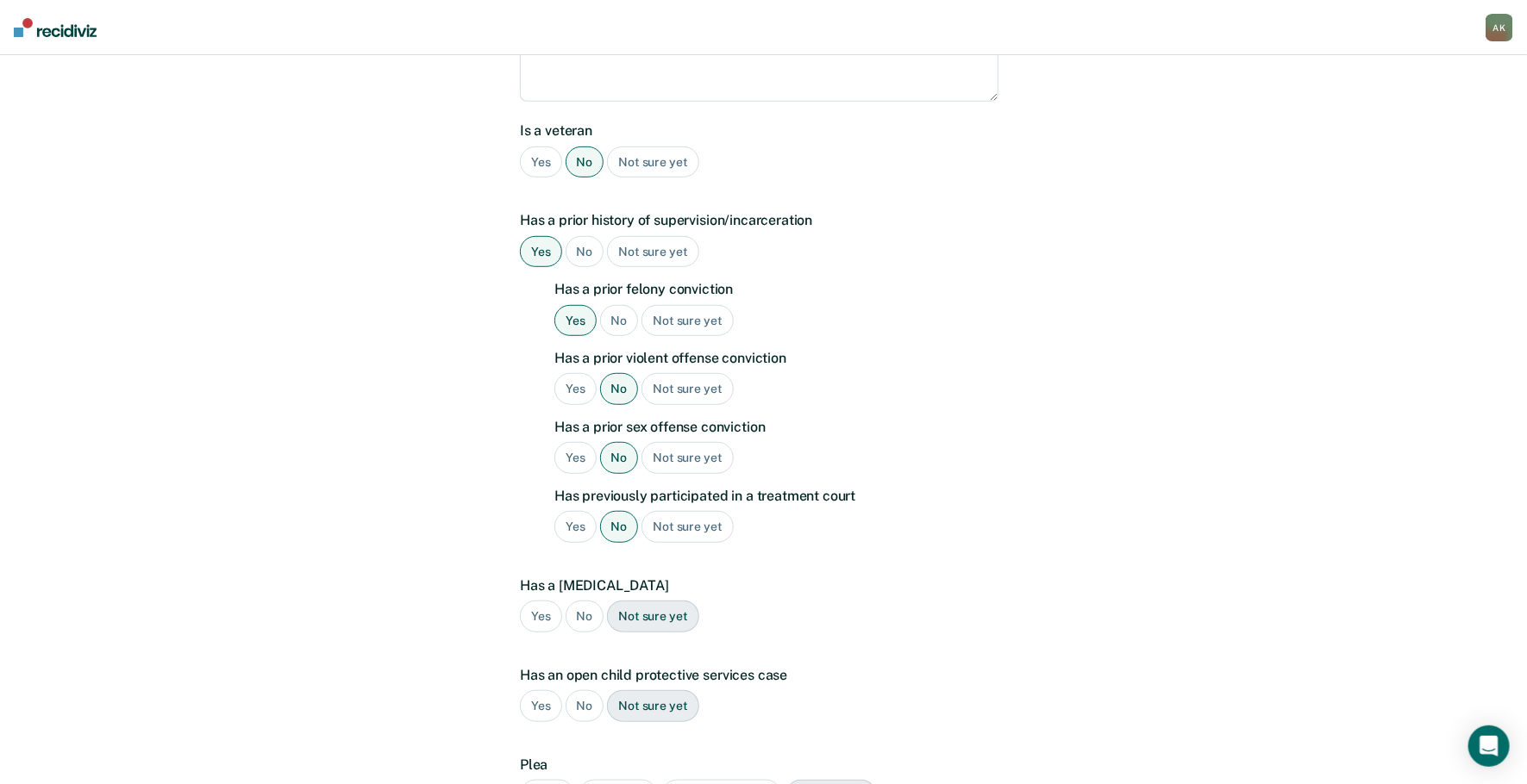
click at [590, 600] on div "No" at bounding box center [585, 616] width 38 height 32
click at [579, 690] on div "No" at bounding box center [585, 706] width 38 height 32
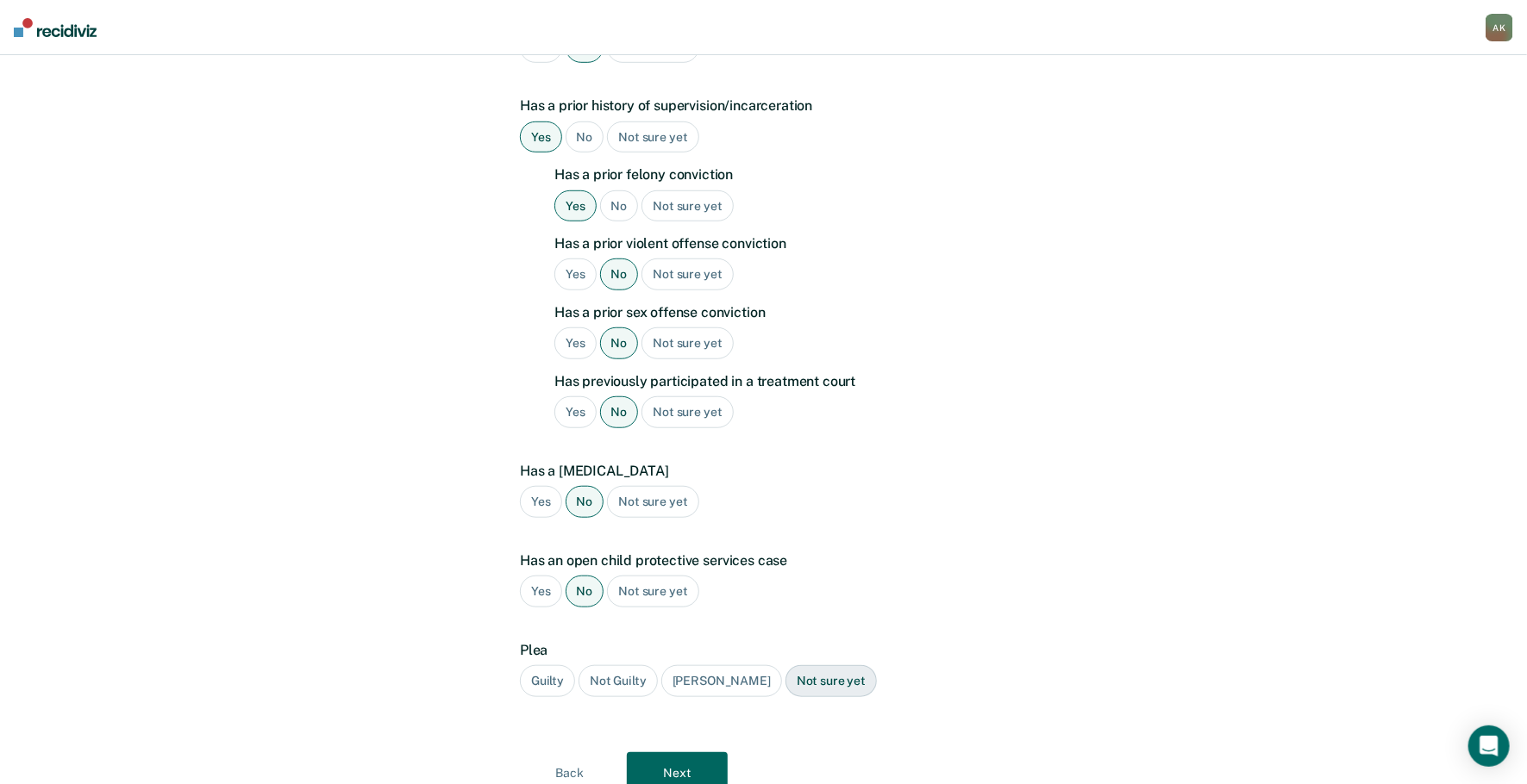
click at [561, 665] on div "Guilty" at bounding box center [547, 681] width 55 height 32
click at [668, 752] on button "Next" at bounding box center [676, 772] width 101 height 41
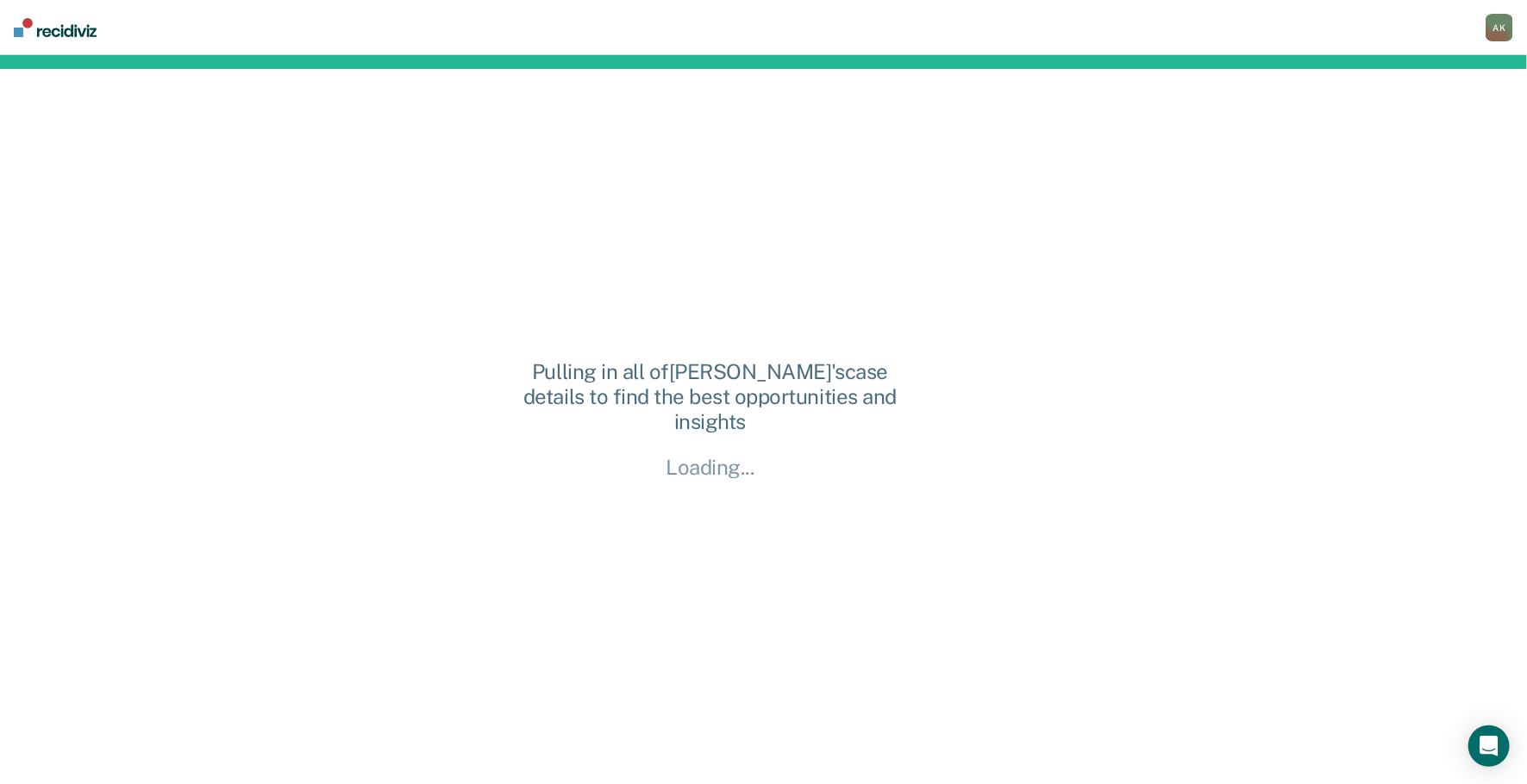
scroll to position [0, 0]
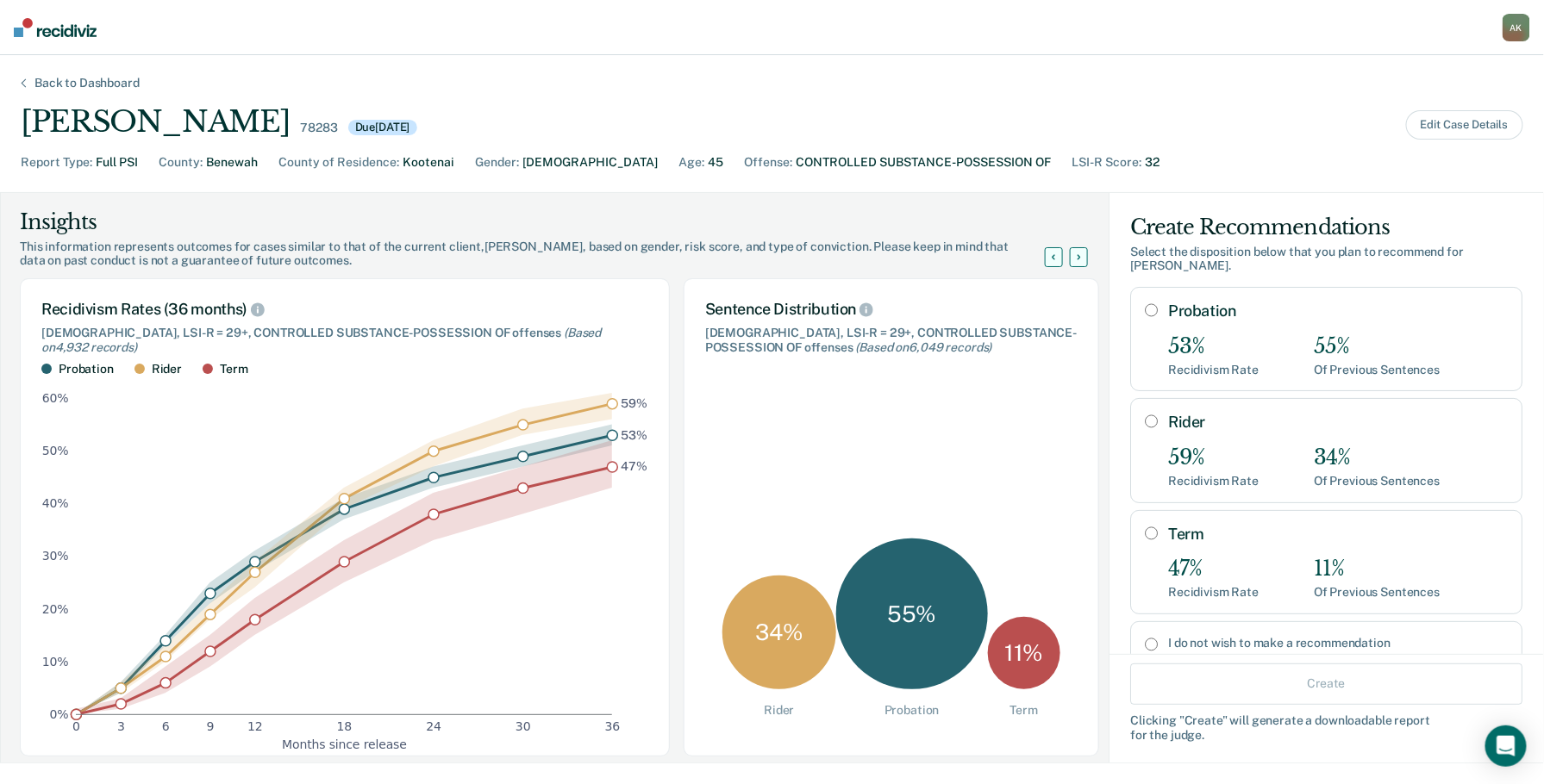
click at [1145, 415] on input "Rider" at bounding box center [1151, 421] width 12 height 13
radio input "true"
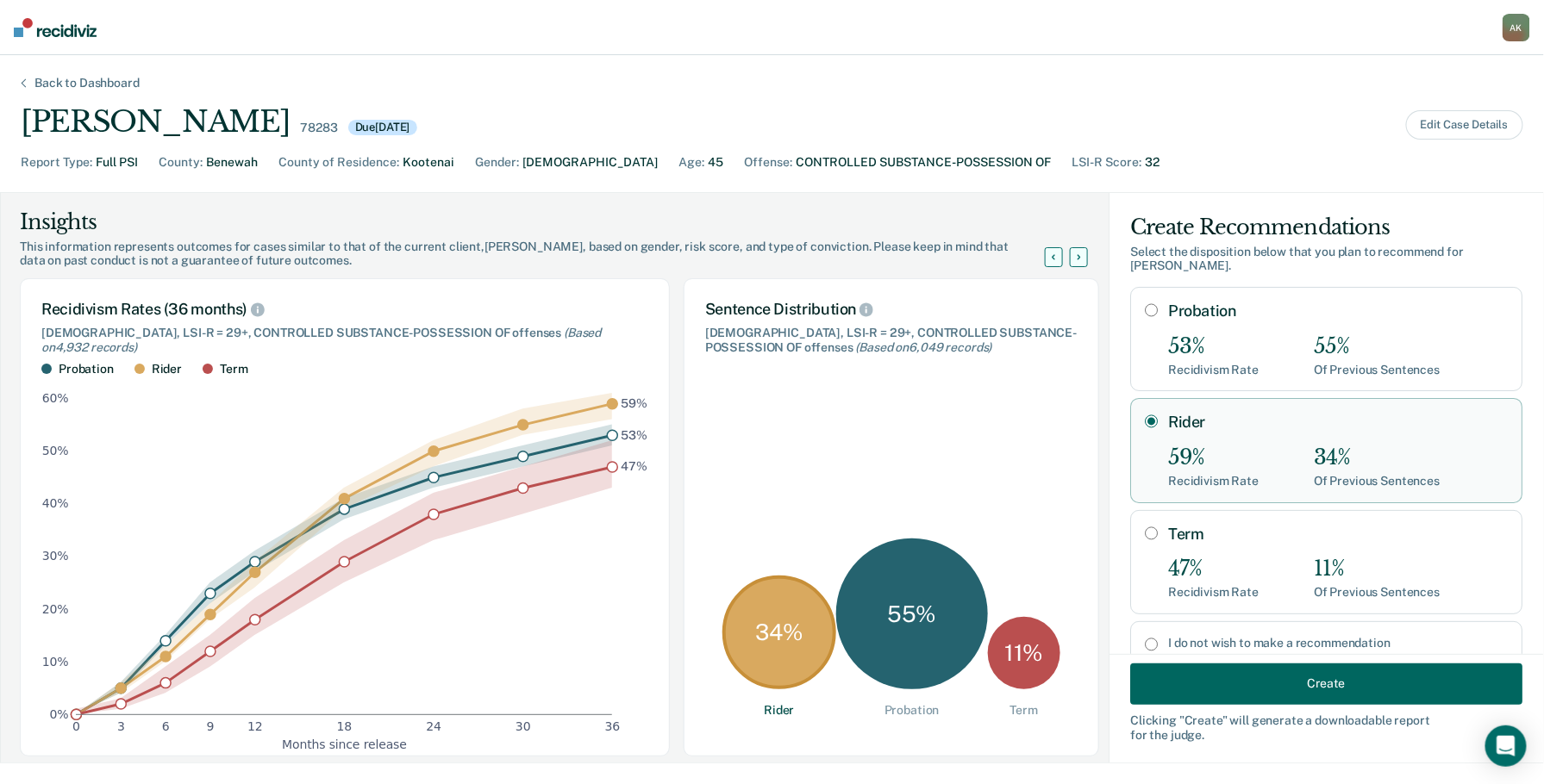
click at [1203, 685] on button "Create" at bounding box center [1326, 683] width 393 height 41
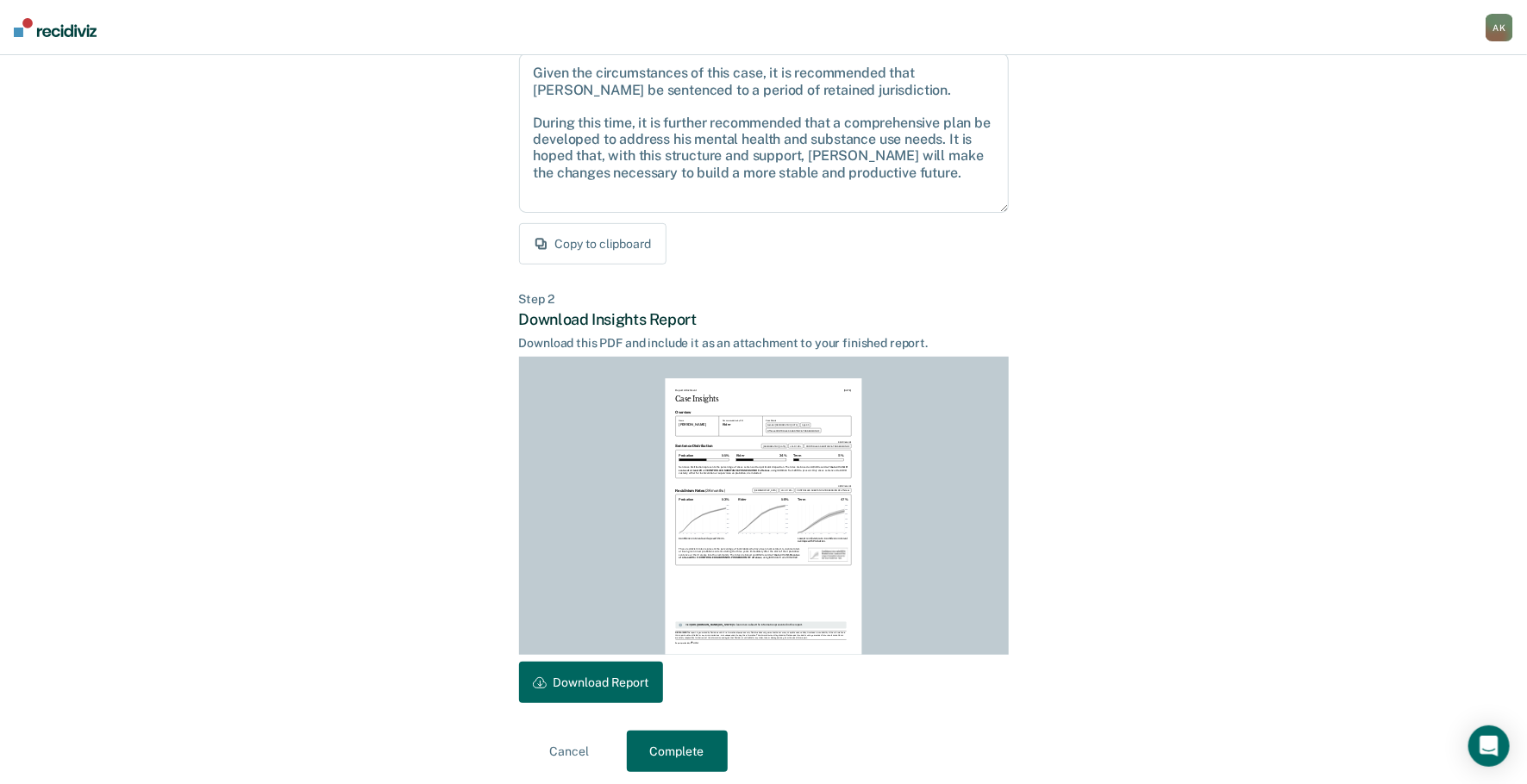
scroll to position [196, 0]
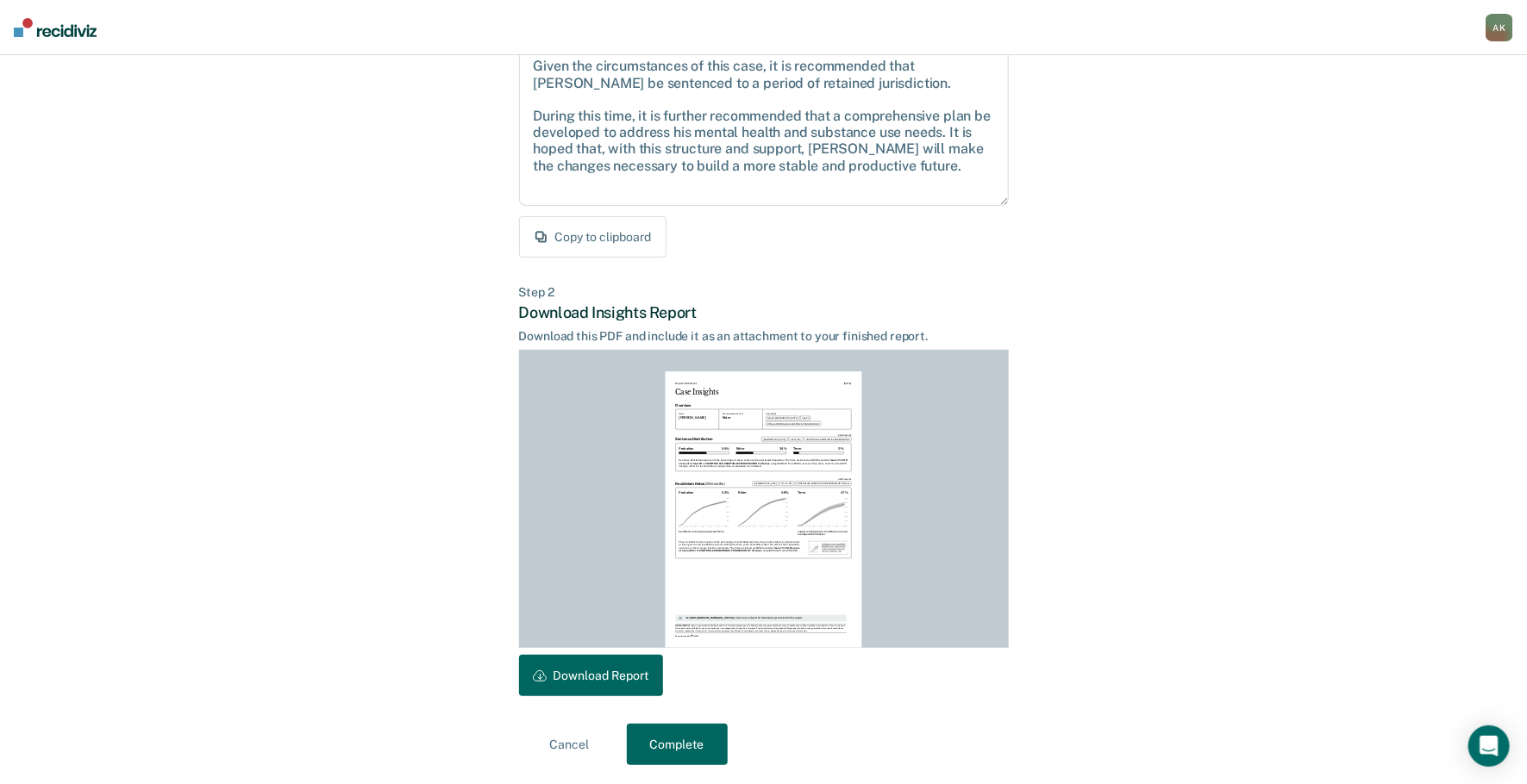
click at [611, 670] on button "Download Report" at bounding box center [591, 675] width 144 height 41
click at [666, 751] on button "Complete" at bounding box center [676, 744] width 101 height 41
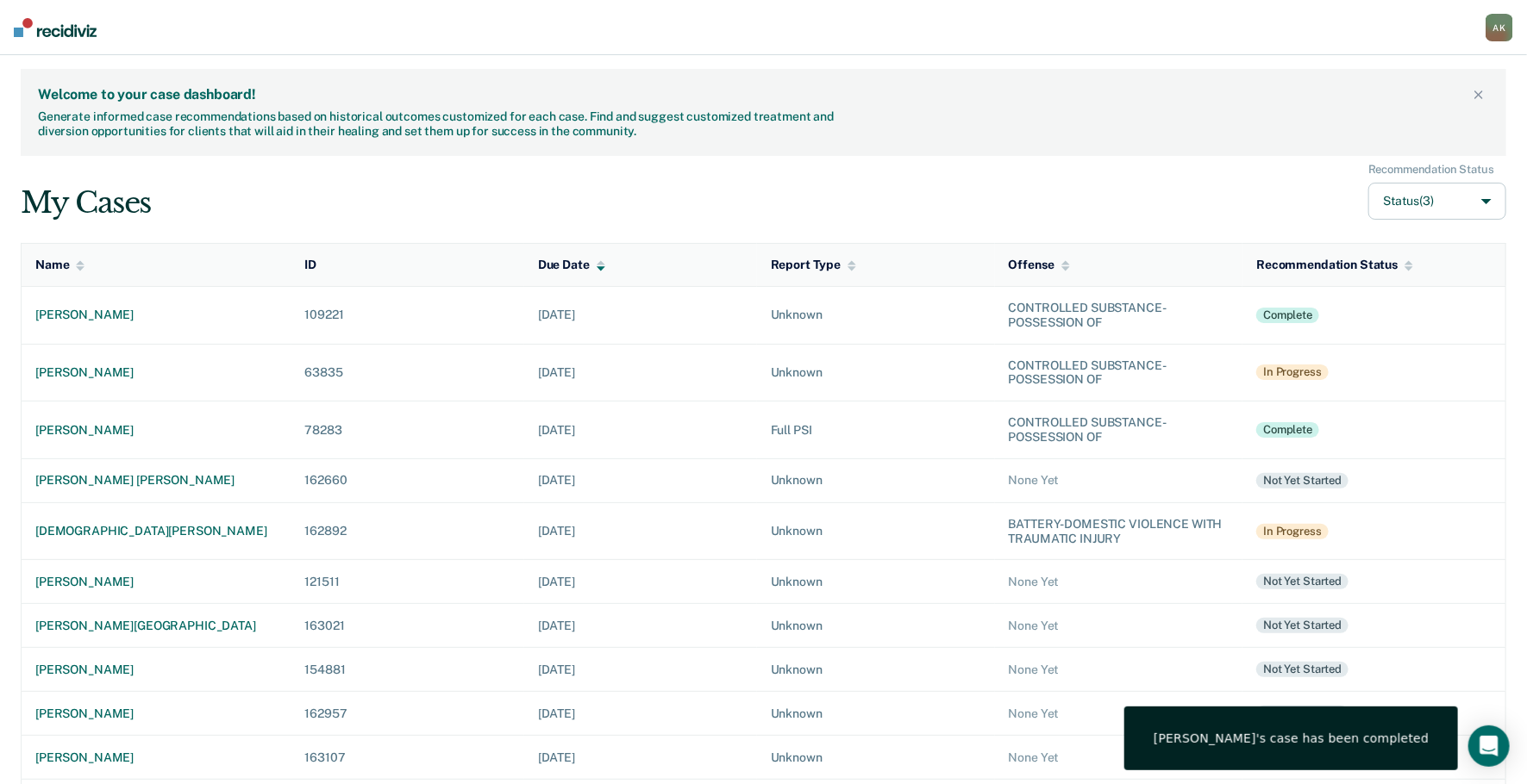
click at [667, 747] on main "Welcome to your case dashboard! Generate informed case recommendations based on…" at bounding box center [763, 710] width 1527 height 1309
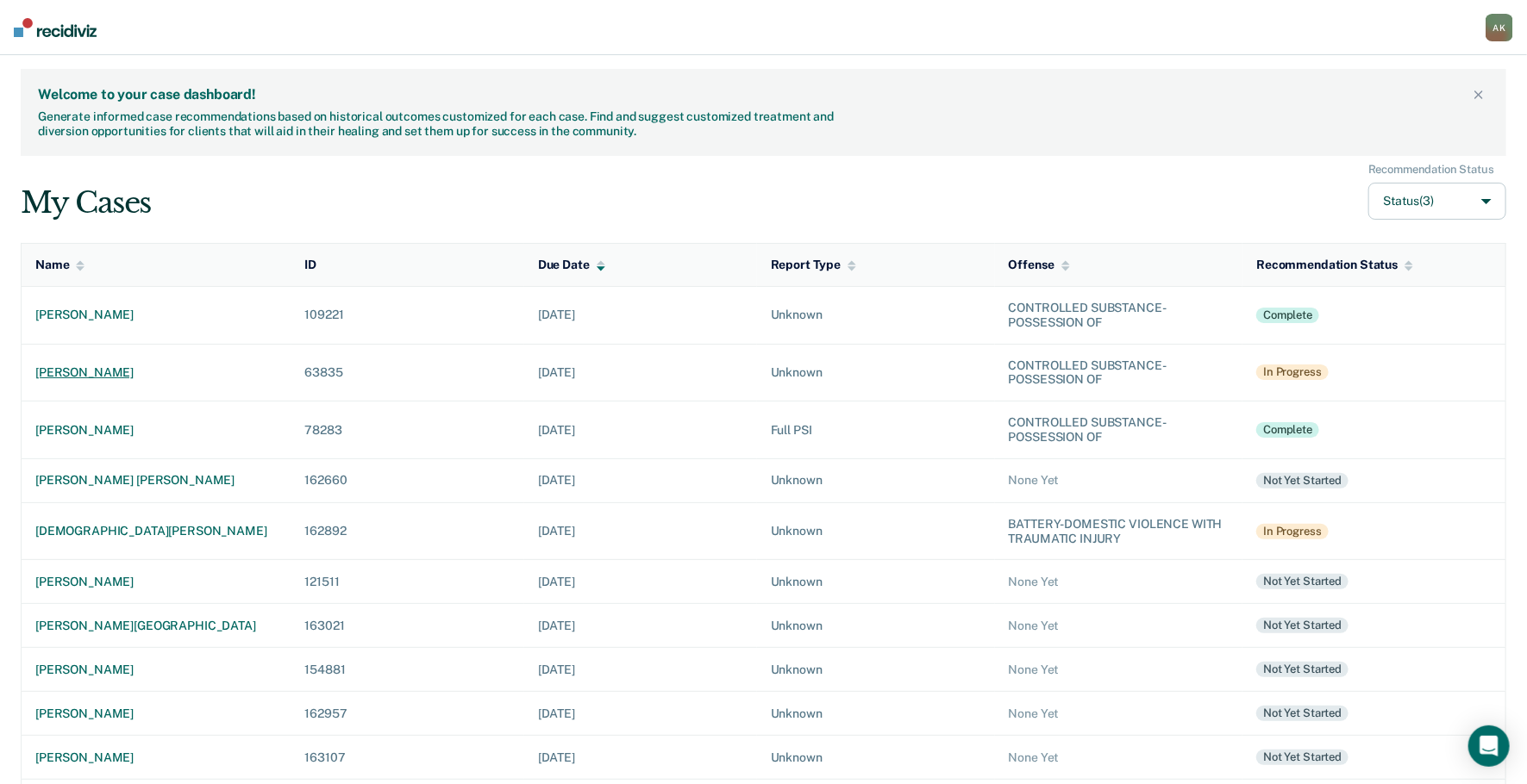
click at [104, 369] on div "[PERSON_NAME]" at bounding box center [156, 373] width 242 height 14
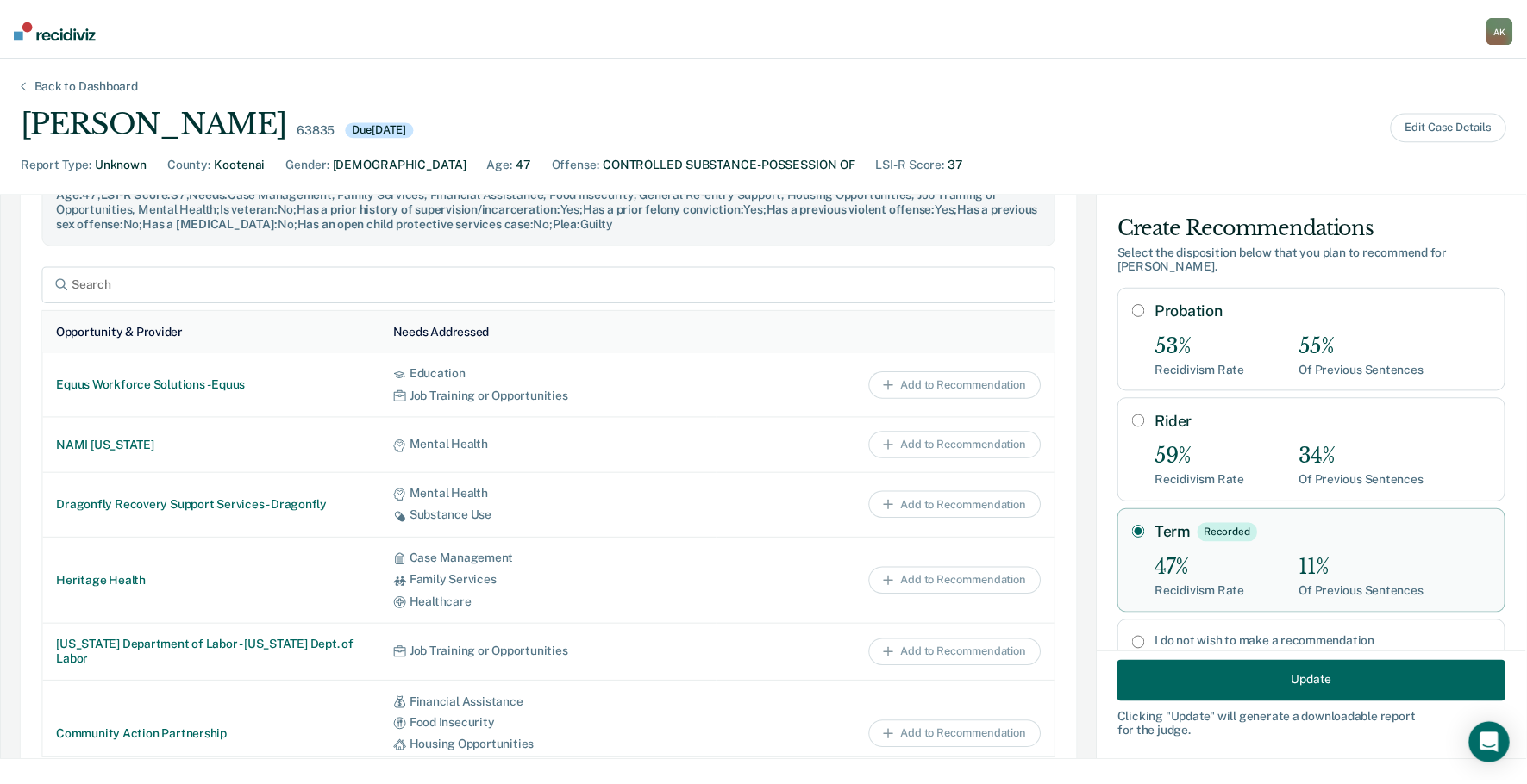
scroll to position [715, 0]
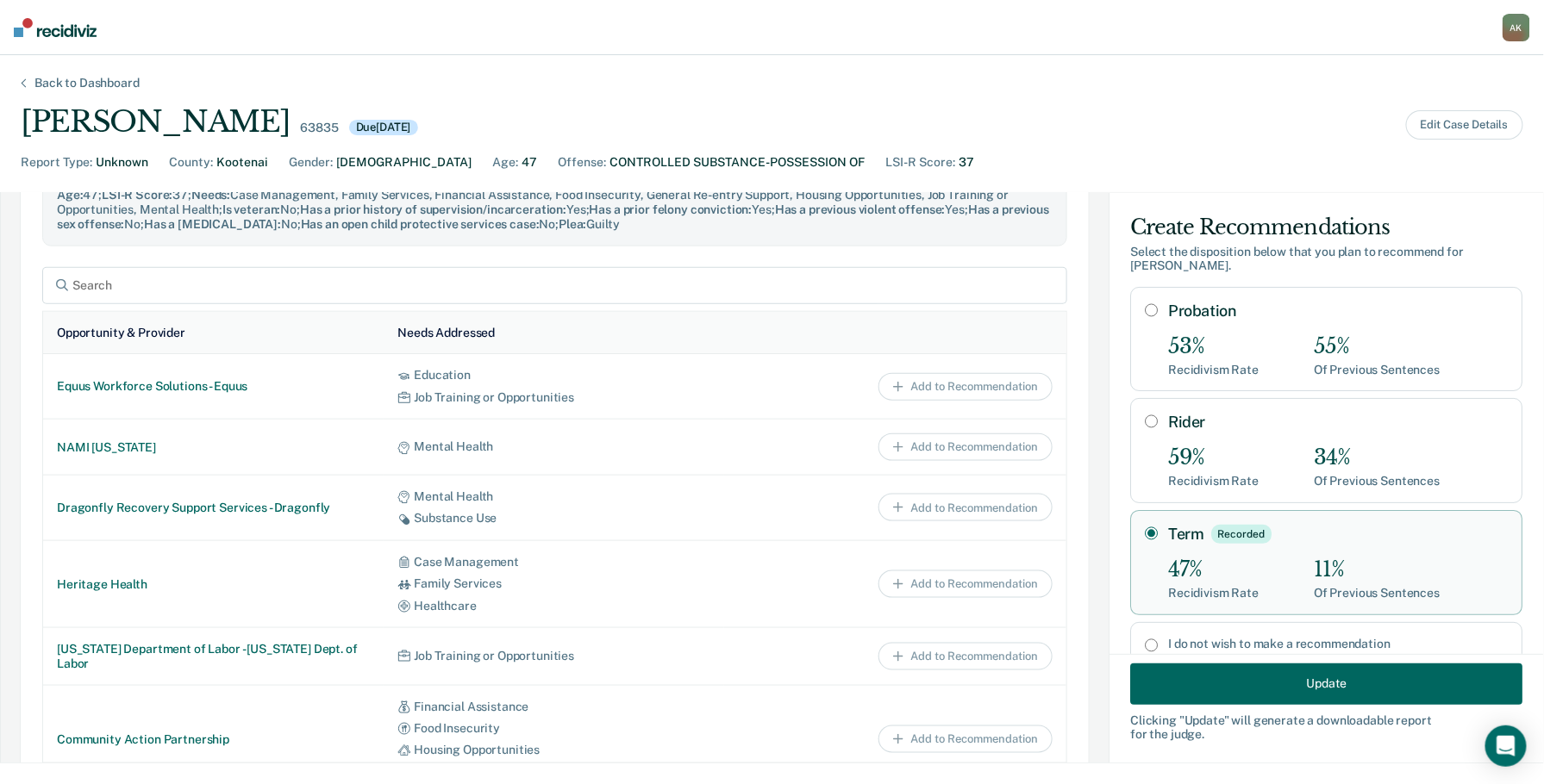
click at [1375, 712] on div "Update Clicking " Update " will generate a downloadable report for the judge." at bounding box center [1326, 707] width 434 height 110
click at [1328, 680] on button "Update" at bounding box center [1326, 683] width 393 height 41
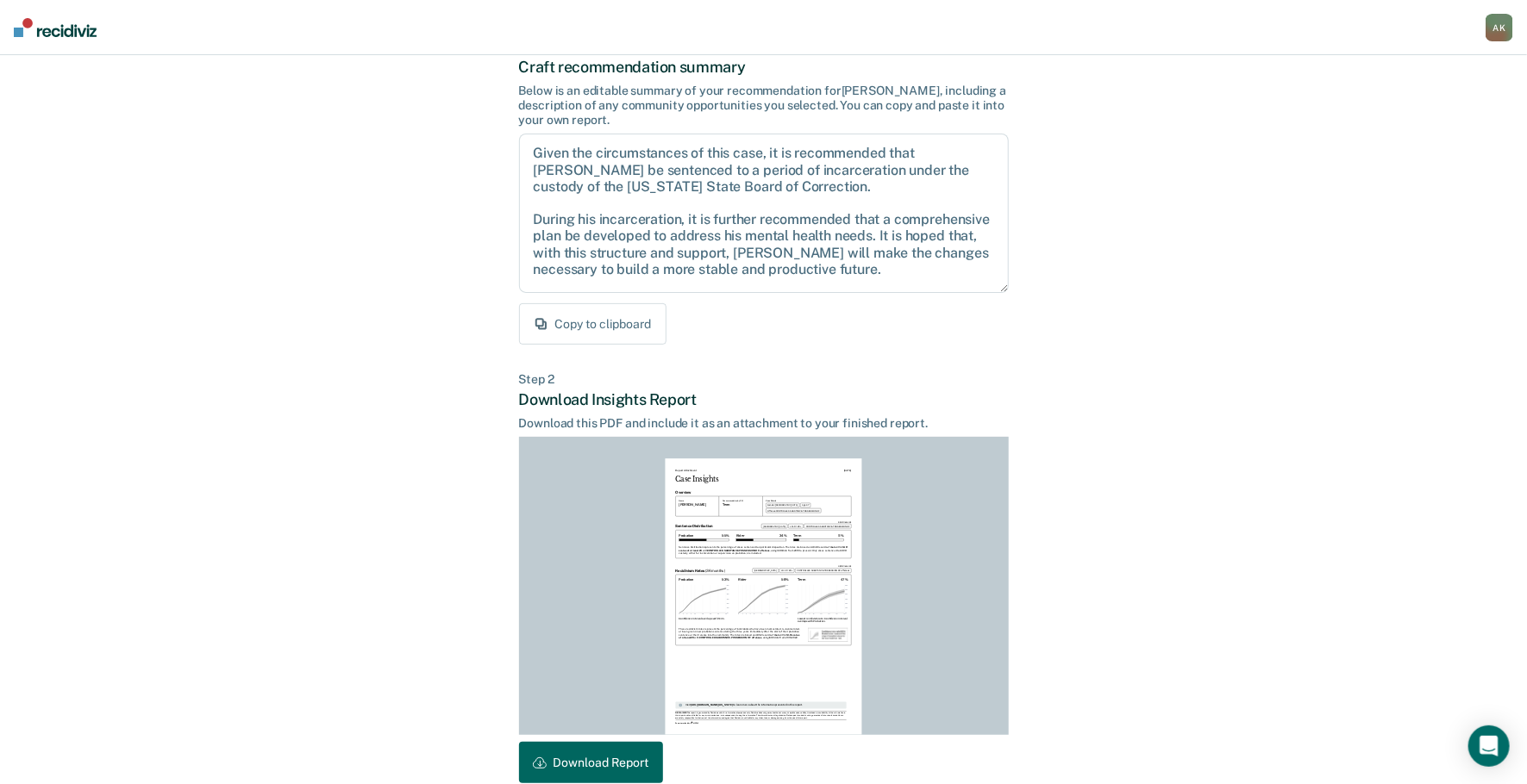
scroll to position [196, 0]
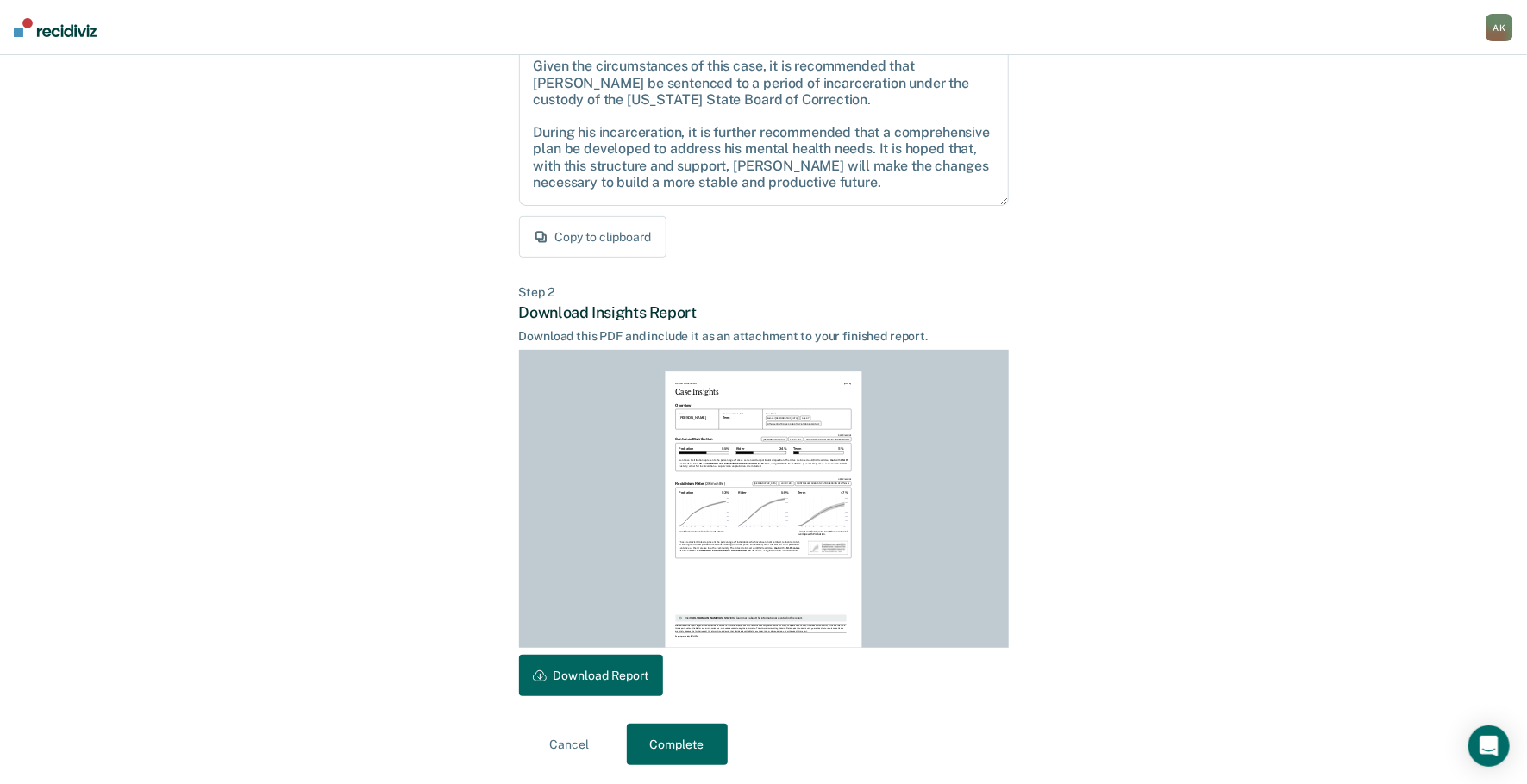
click at [611, 682] on button "Download Report" at bounding box center [591, 675] width 144 height 41
click at [686, 744] on button "Complete" at bounding box center [676, 744] width 101 height 41
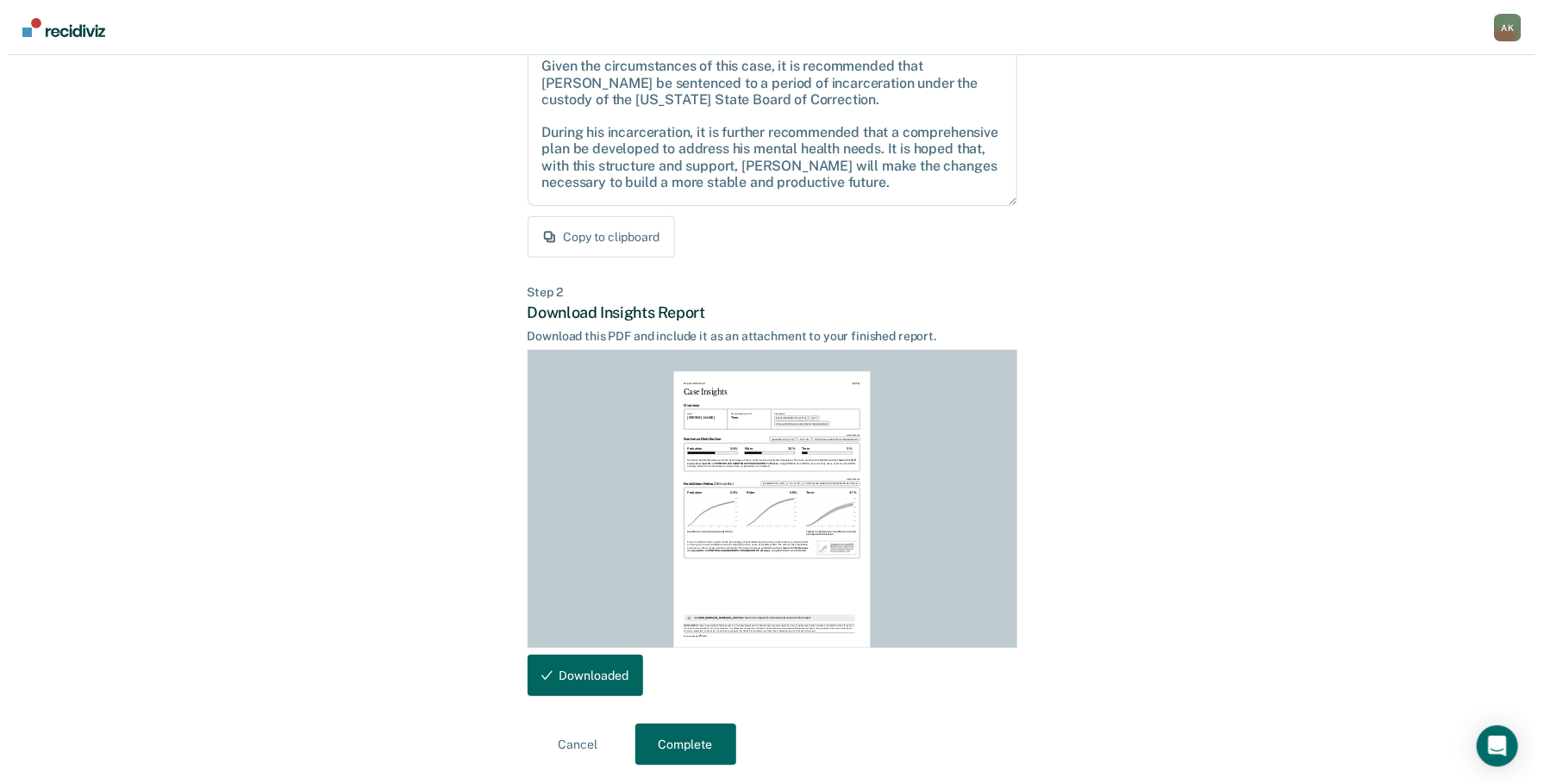
scroll to position [0, 0]
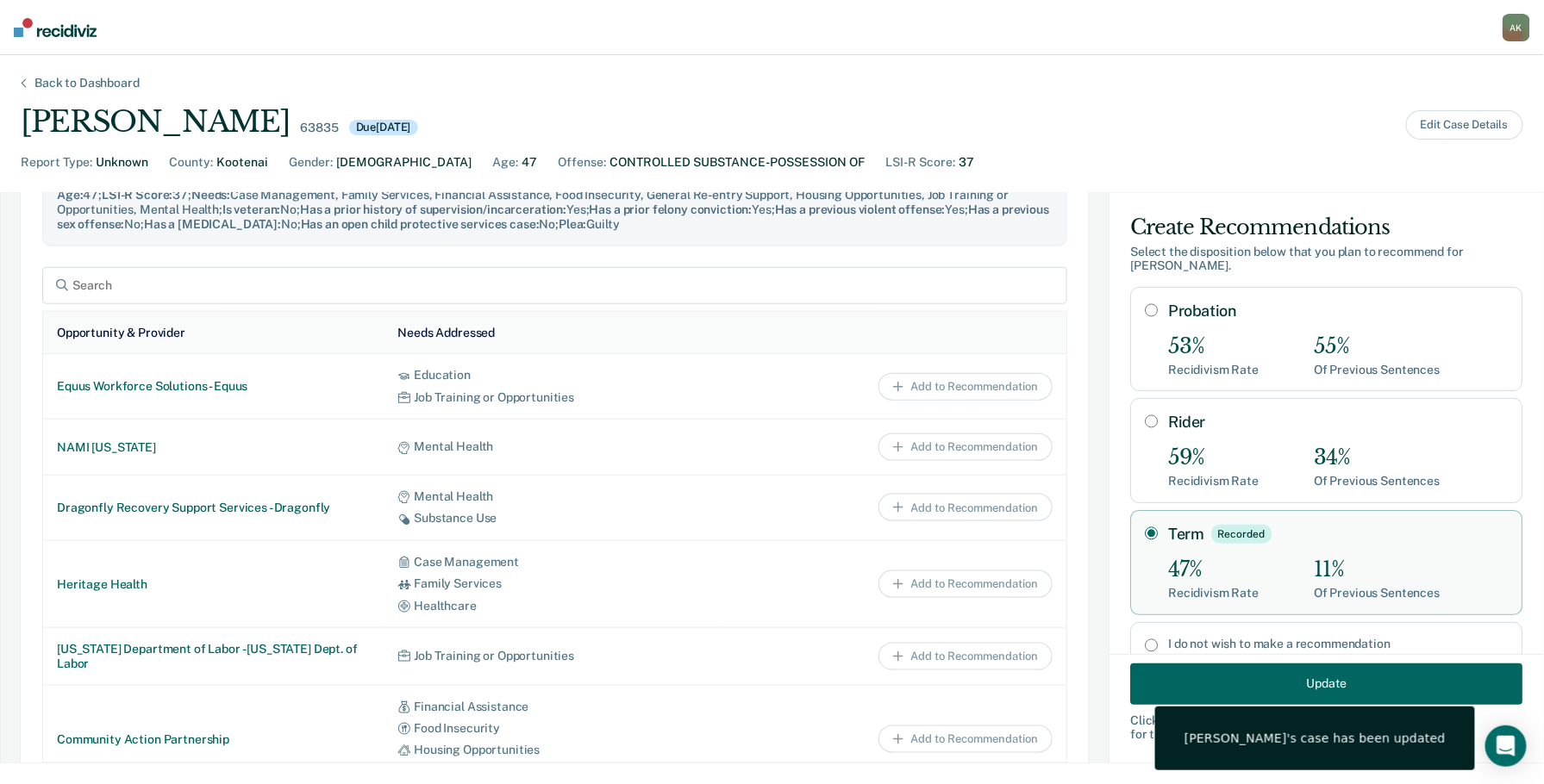
click at [913, 45] on nav "[PERSON_NAME] A K Profile Go to PSI Case Dashboard Log Out" at bounding box center [772, 28] width 1544 height 55
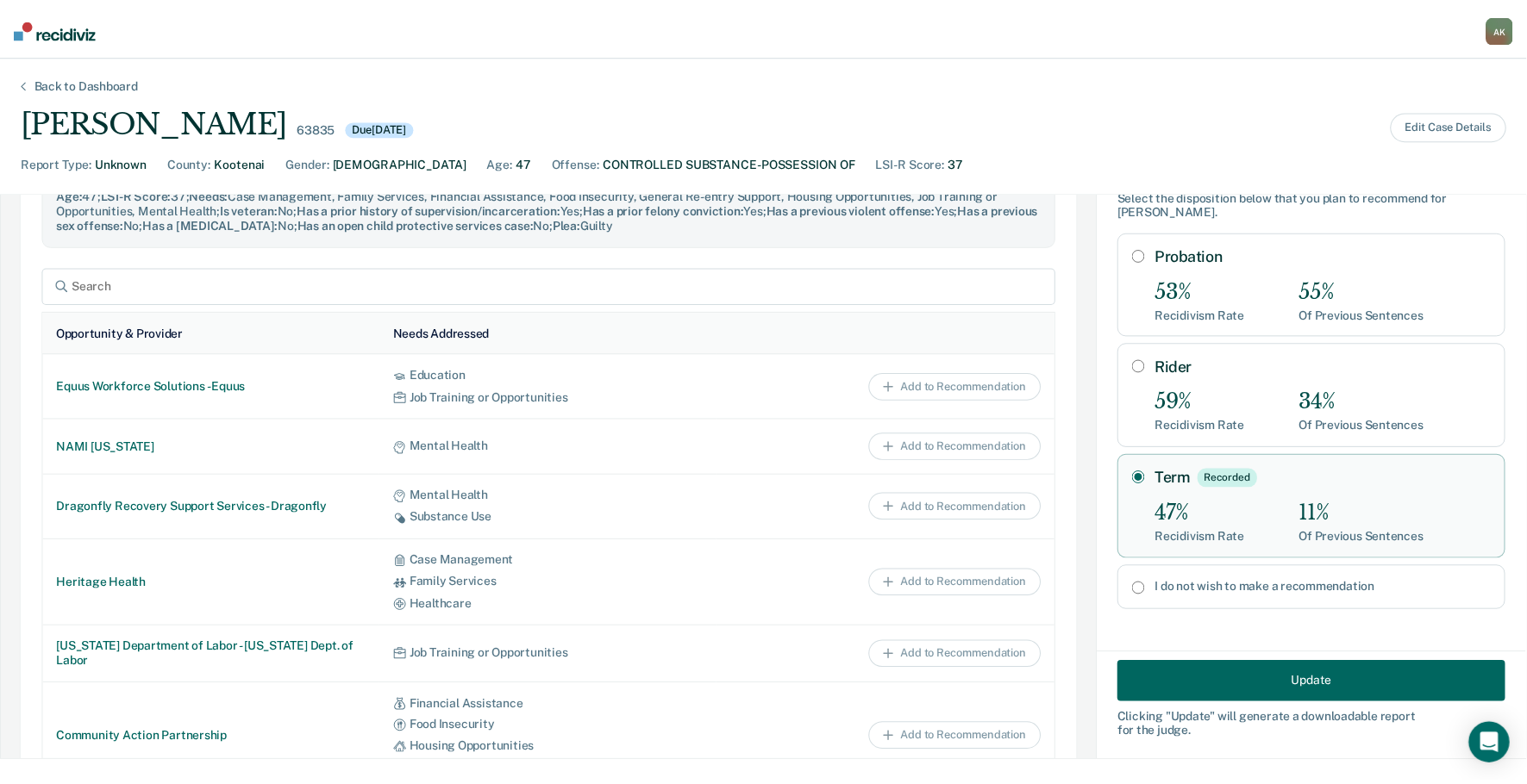
scroll to position [885, 0]
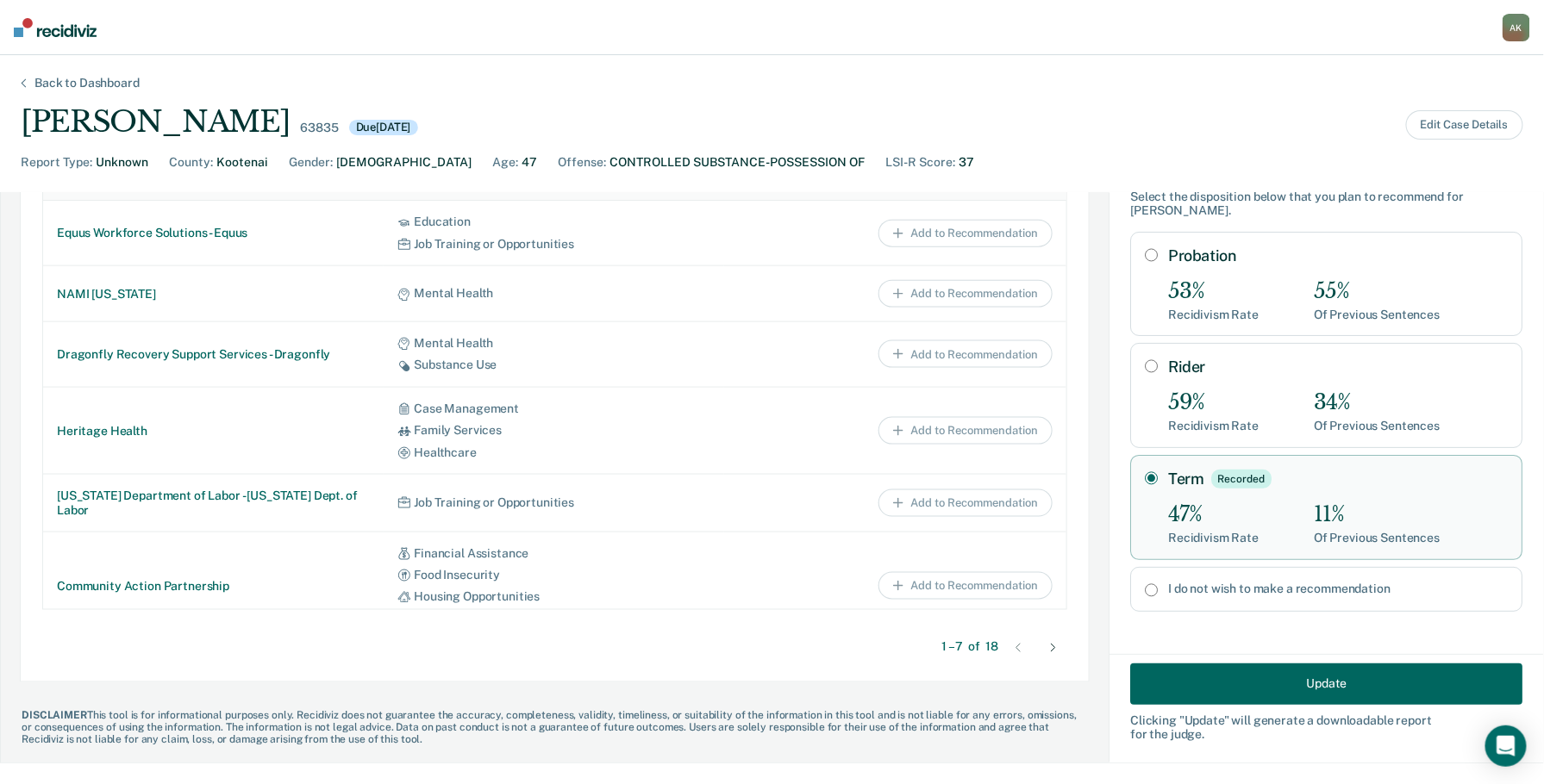
click at [1374, 677] on button "Update" at bounding box center [1326, 683] width 393 height 41
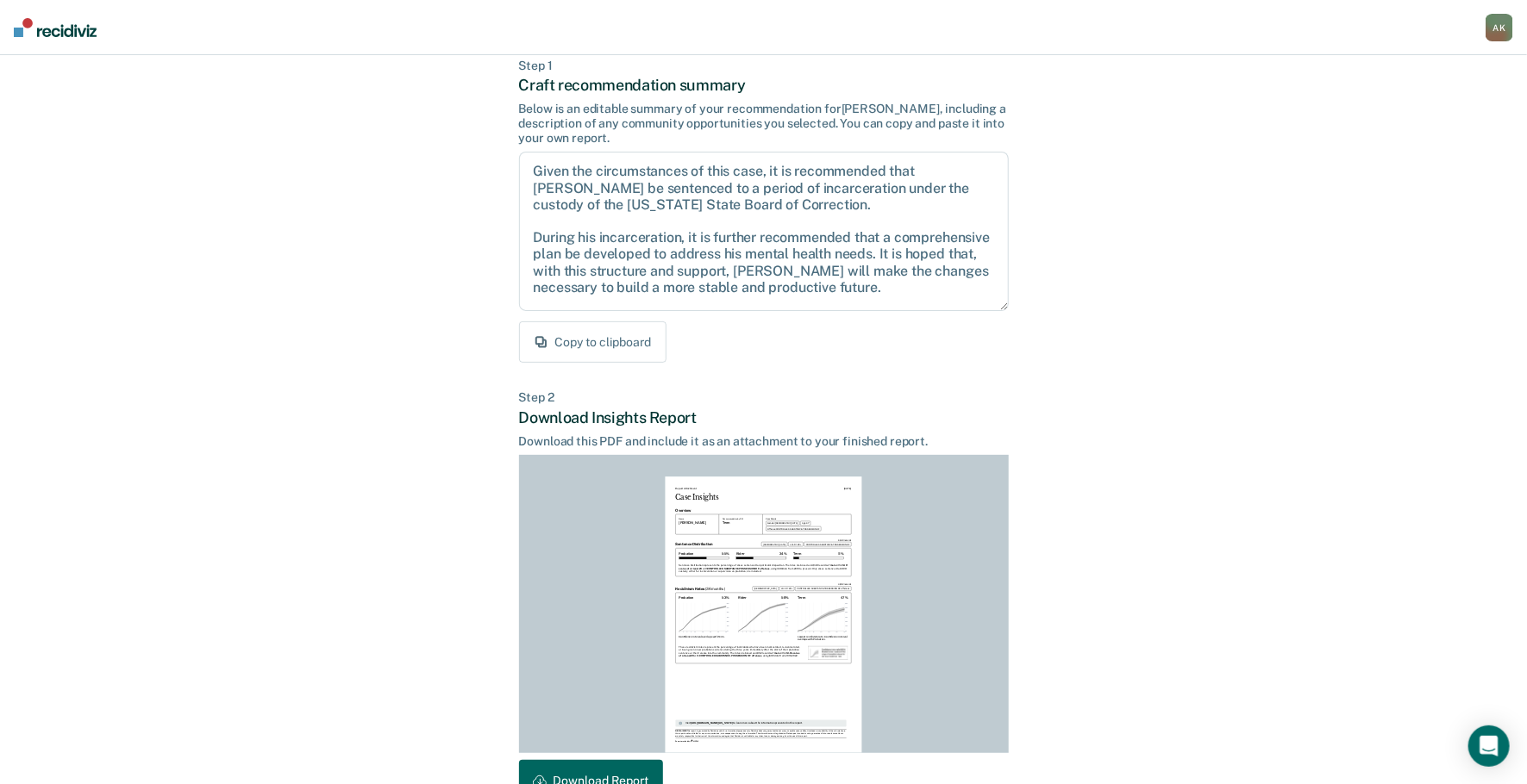
scroll to position [196, 0]
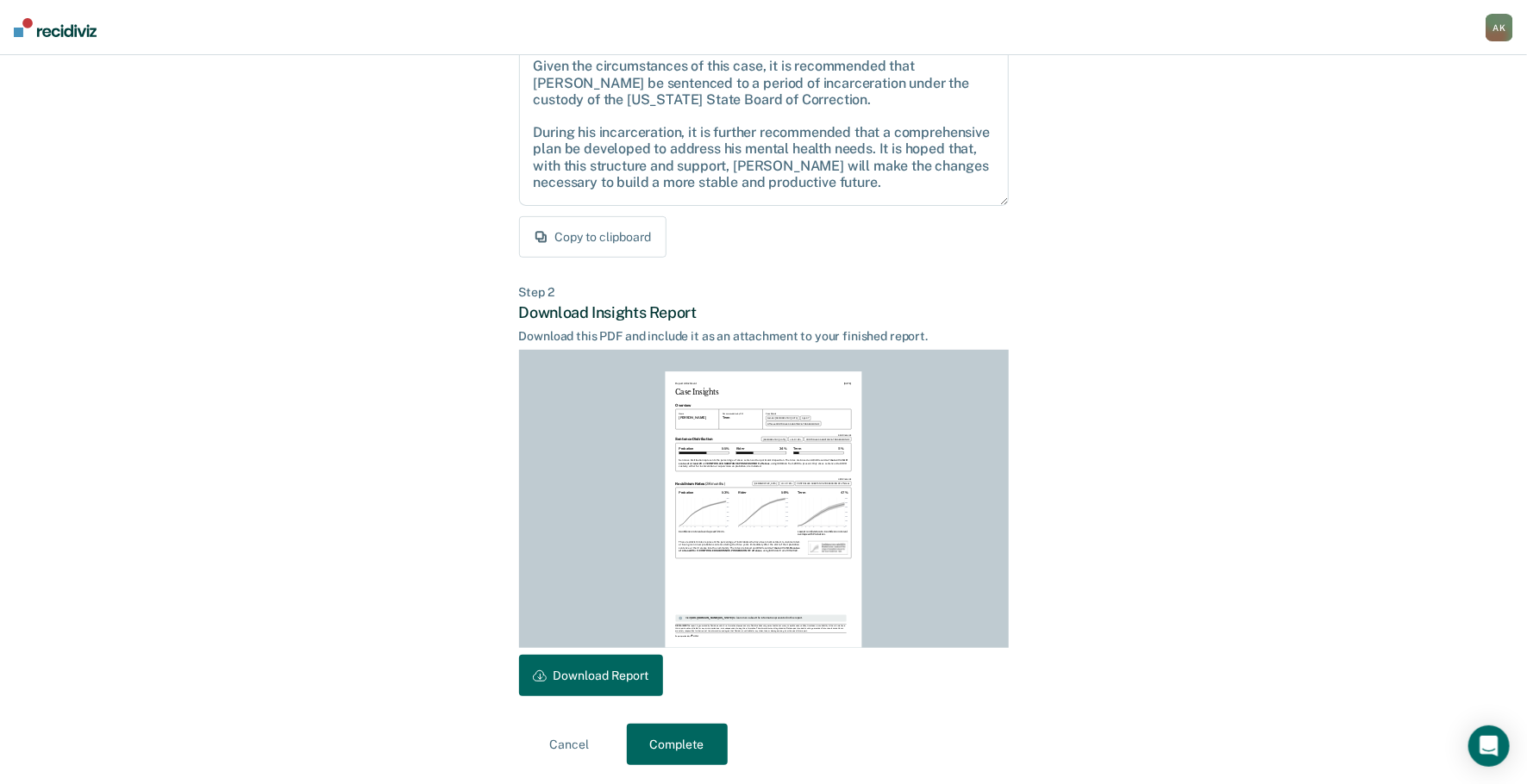
click at [675, 750] on button "Complete" at bounding box center [676, 744] width 101 height 41
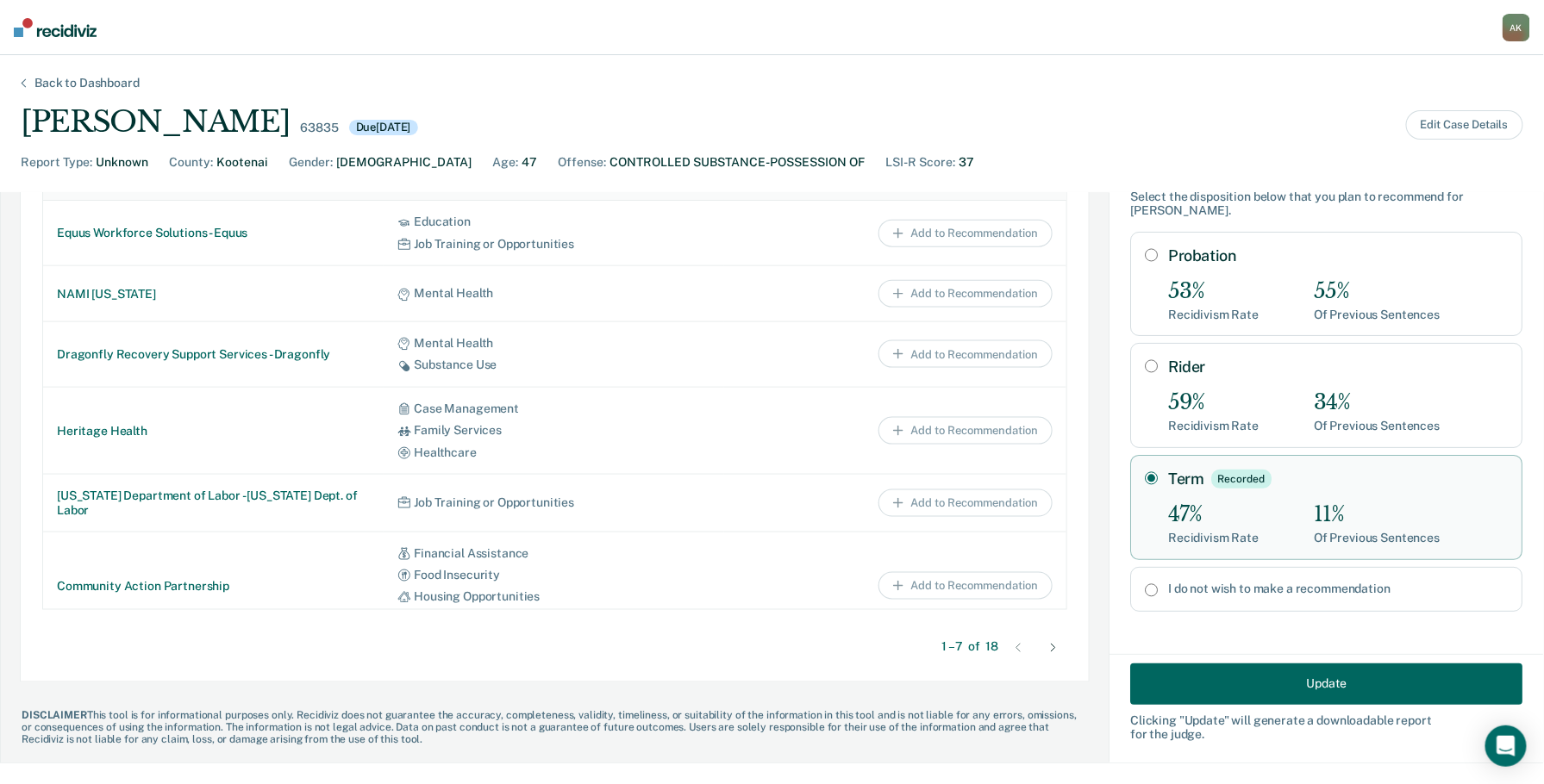
click at [22, 82] on div "Back to Dashboard" at bounding box center [87, 83] width 146 height 14
